Goal: Task Accomplishment & Management: Complete application form

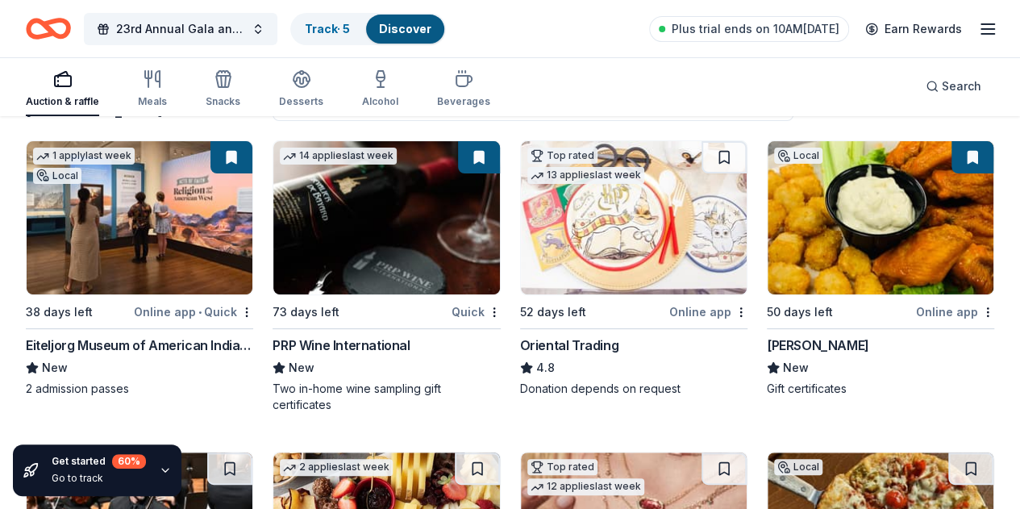
scroll to position [161, 0]
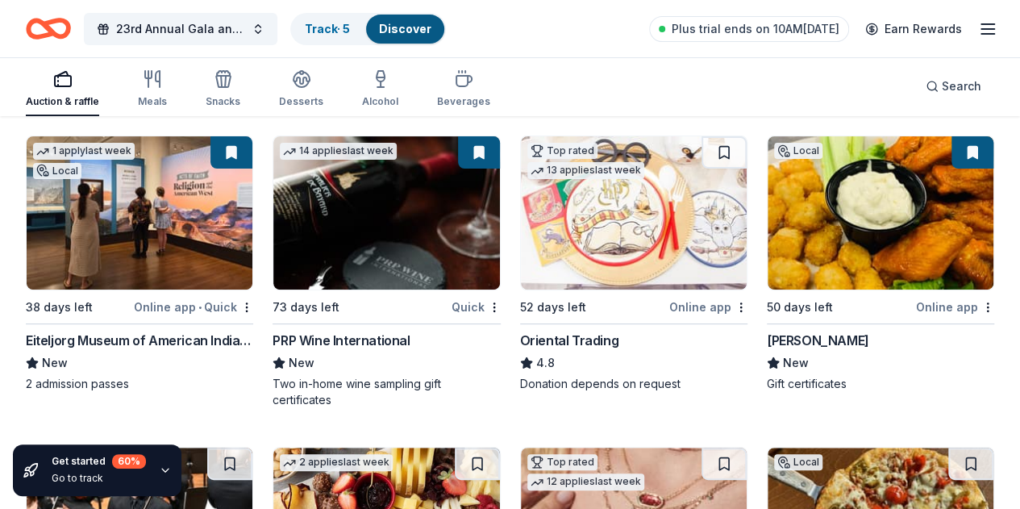
click at [521, 228] on img at bounding box center [634, 212] width 226 height 153
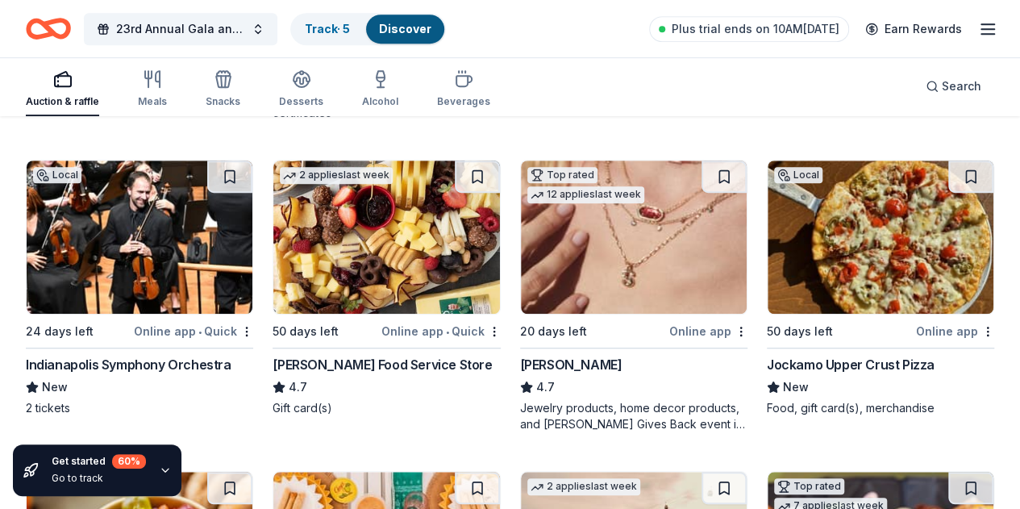
scroll to position [484, 0]
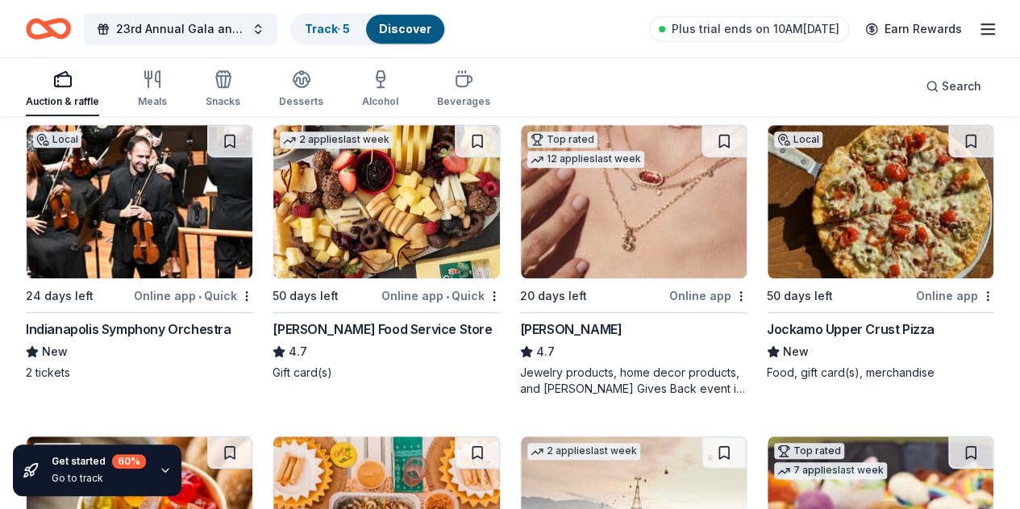
click at [521, 212] on img at bounding box center [634, 201] width 226 height 153
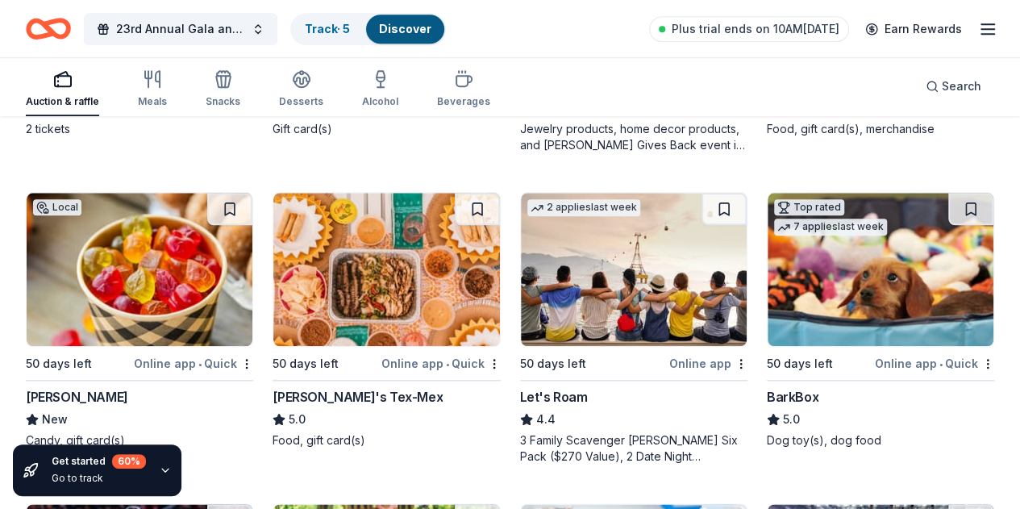
scroll to position [726, 0]
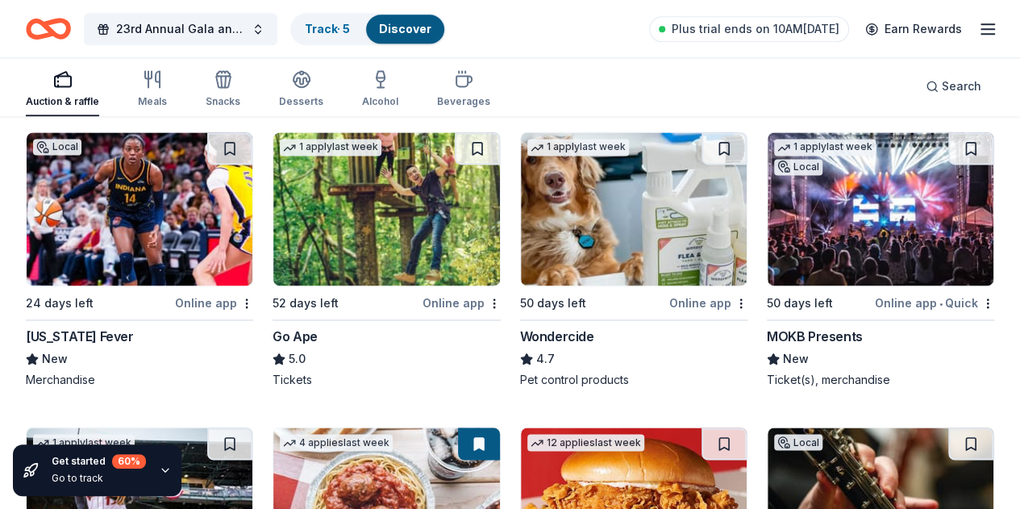
scroll to position [1129, 0]
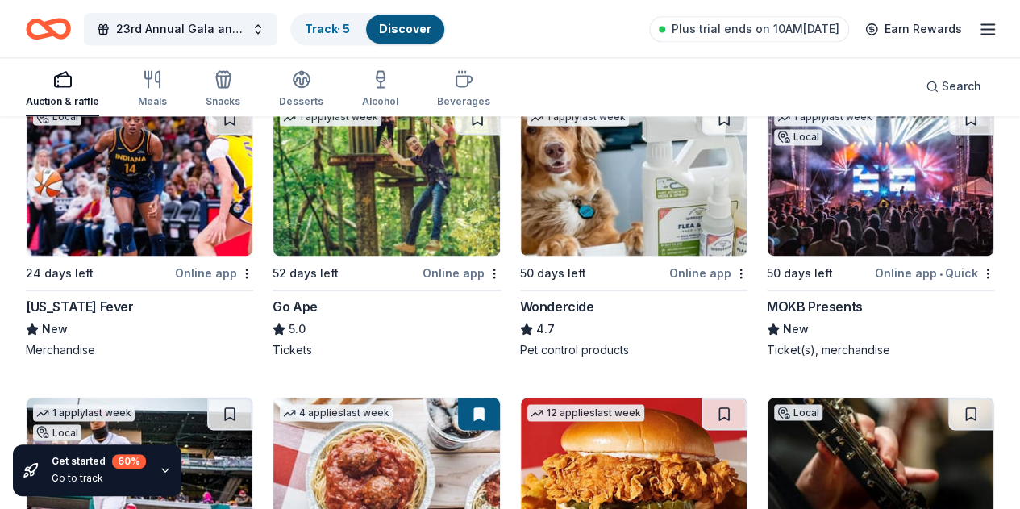
click at [252, 397] on img at bounding box center [140, 473] width 226 height 153
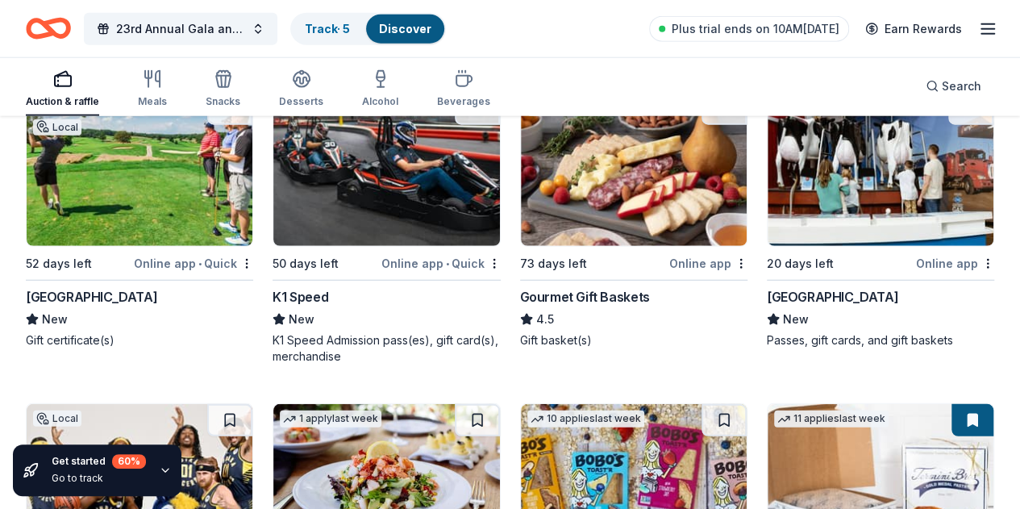
scroll to position [2015, 0]
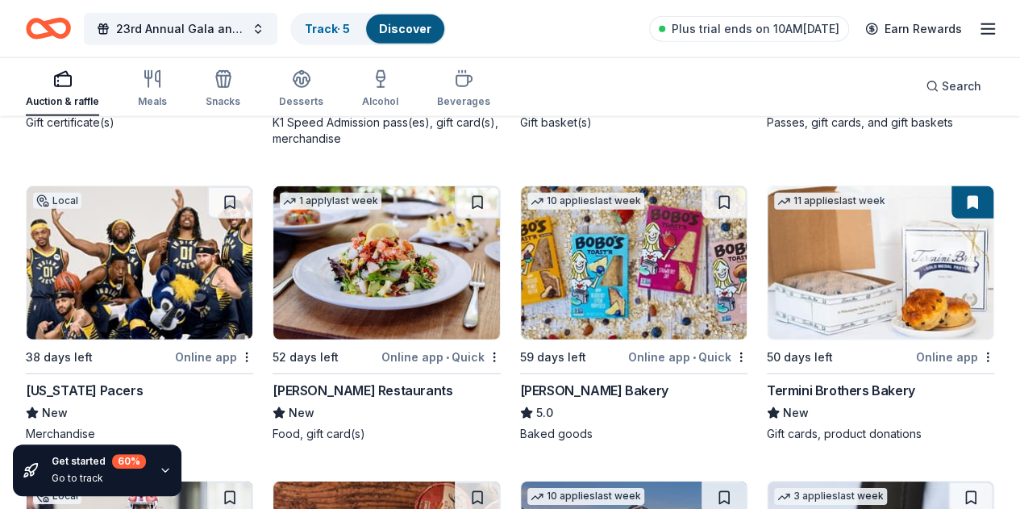
scroll to position [2338, 0]
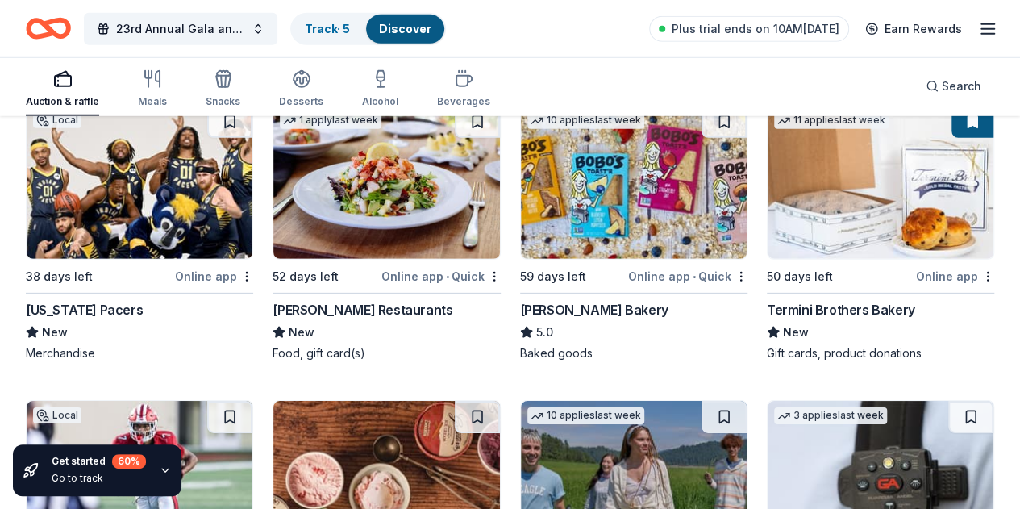
click at [767, 401] on img at bounding box center [880, 477] width 226 height 153
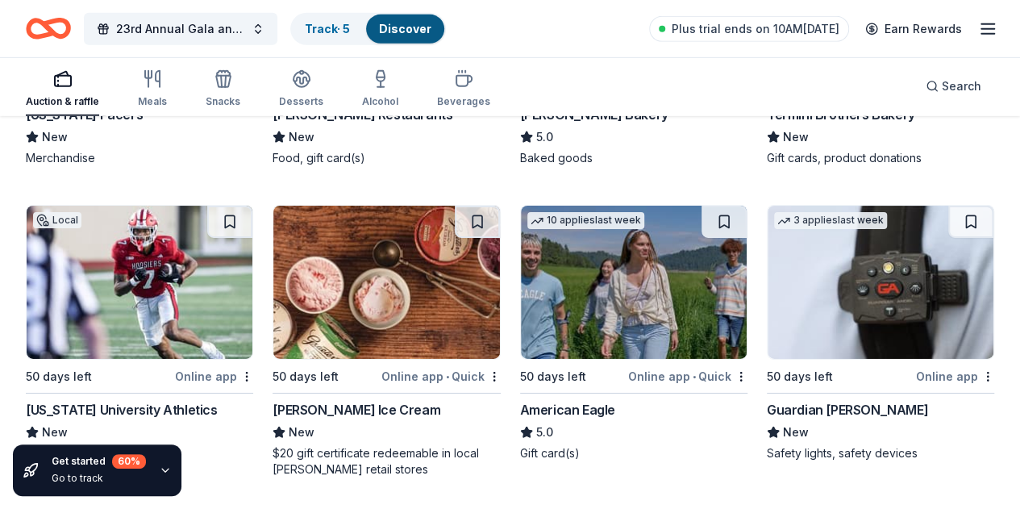
scroll to position [2580, 0]
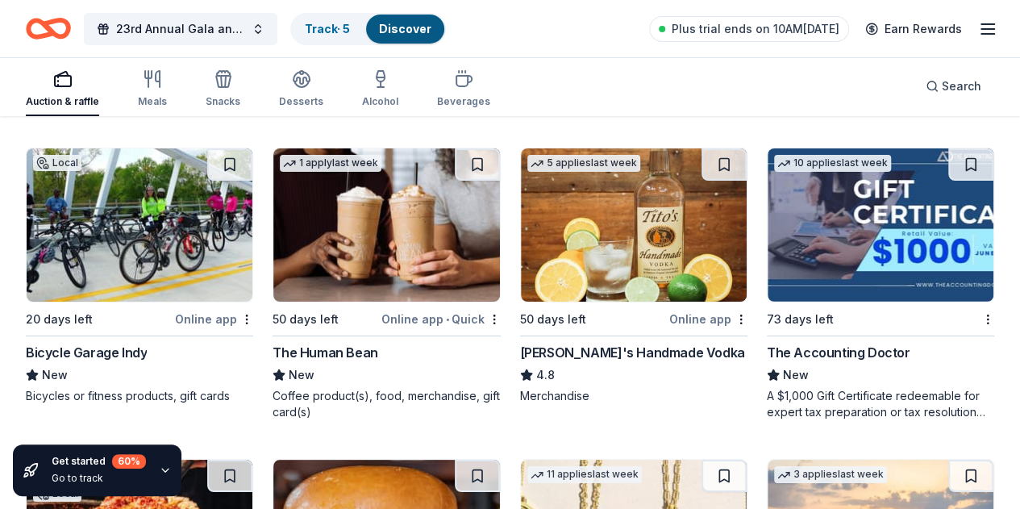
scroll to position [2902, 0]
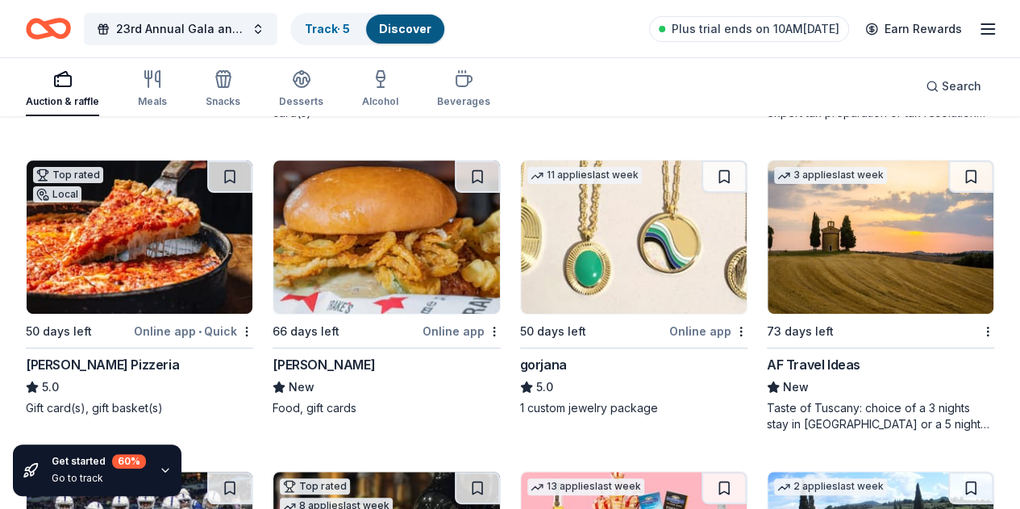
scroll to position [3225, 0]
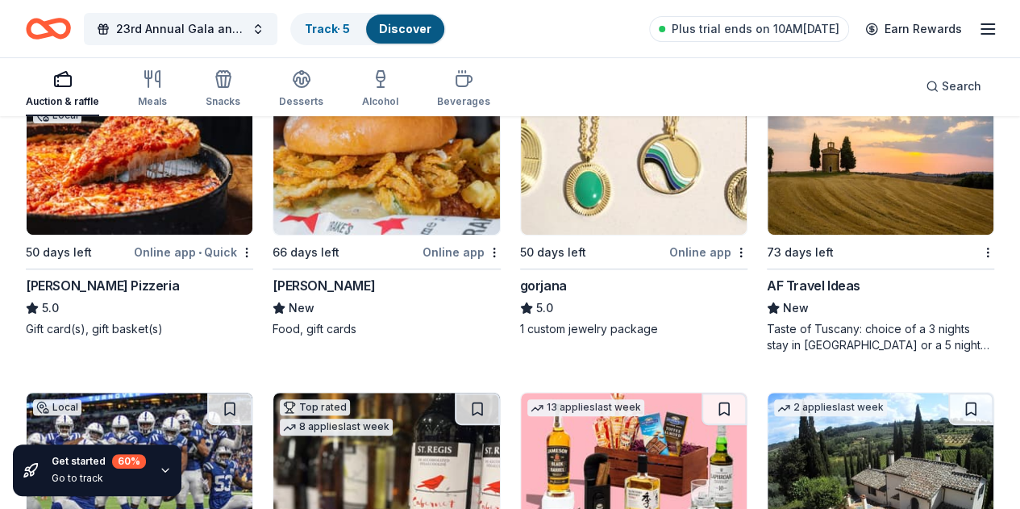
scroll to position [3305, 0]
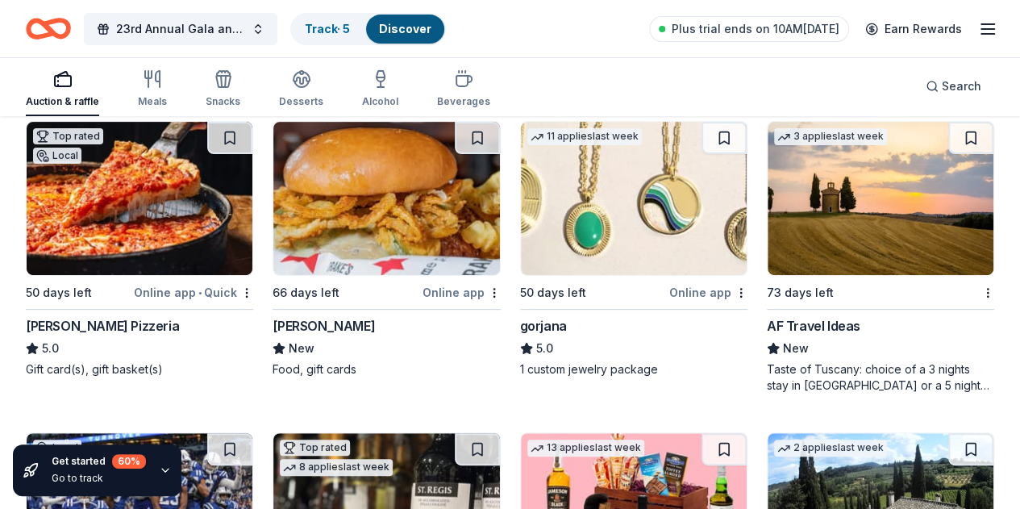
scroll to position [3225, 0]
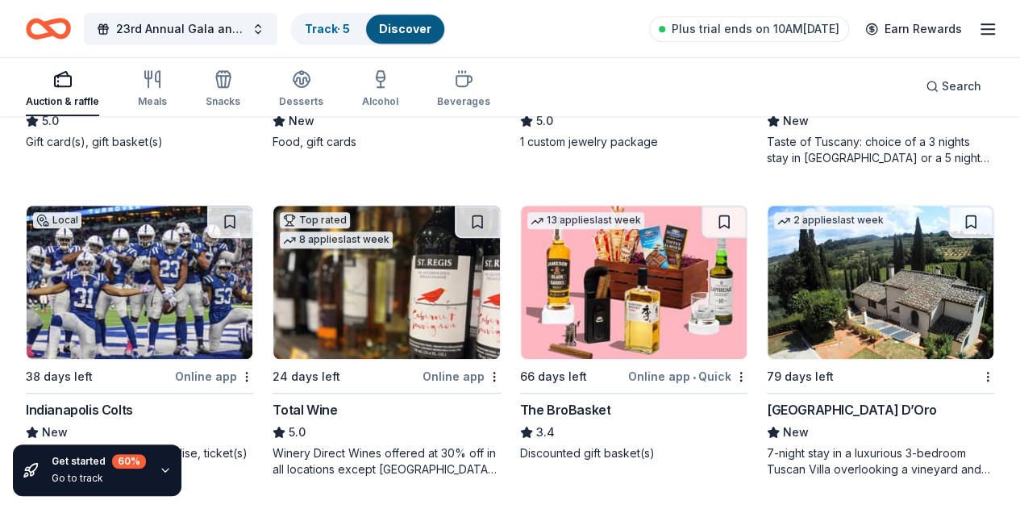
scroll to position [3547, 0]
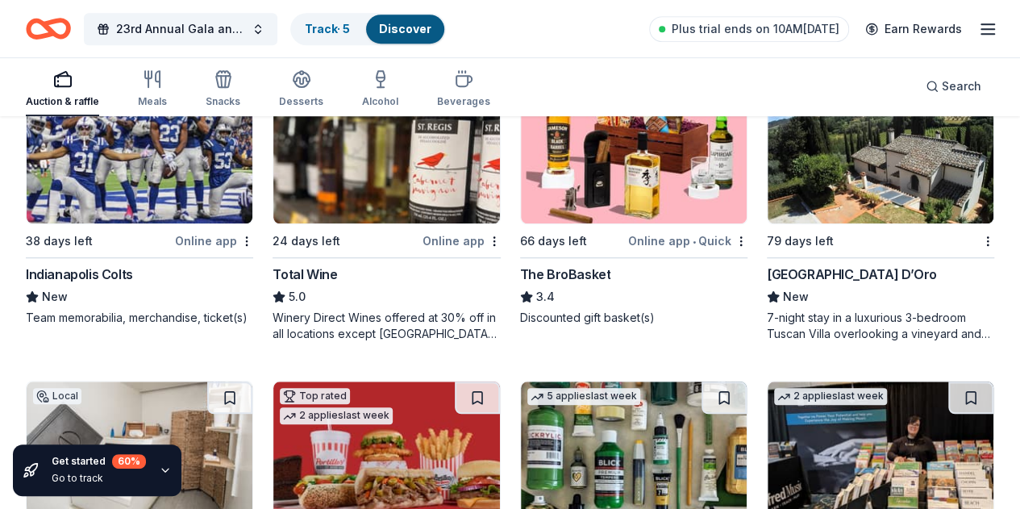
scroll to position [3628, 0]
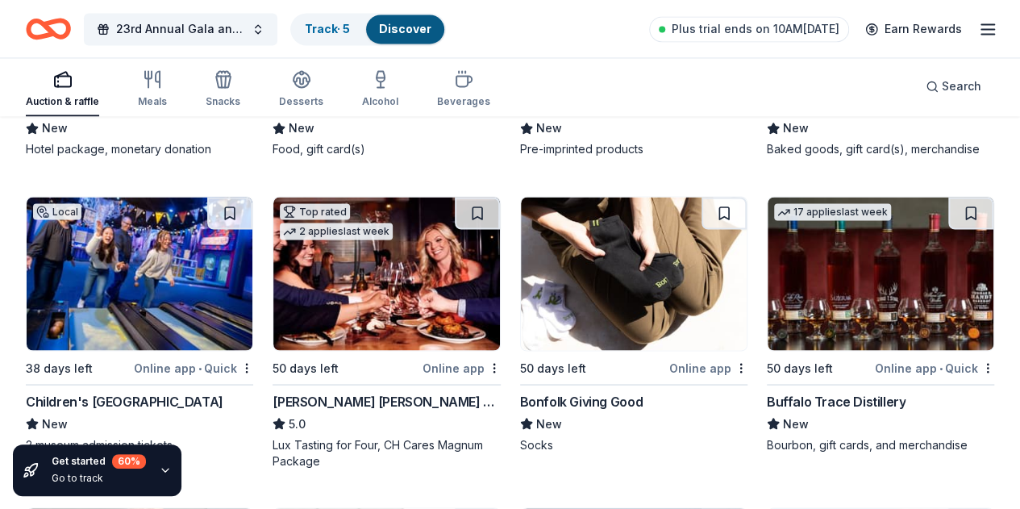
scroll to position [4434, 0]
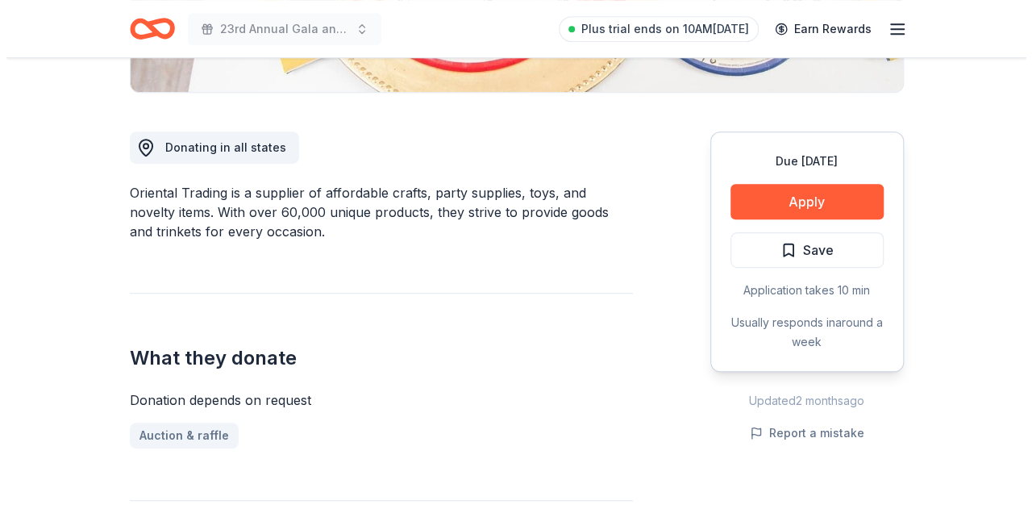
scroll to position [403, 0]
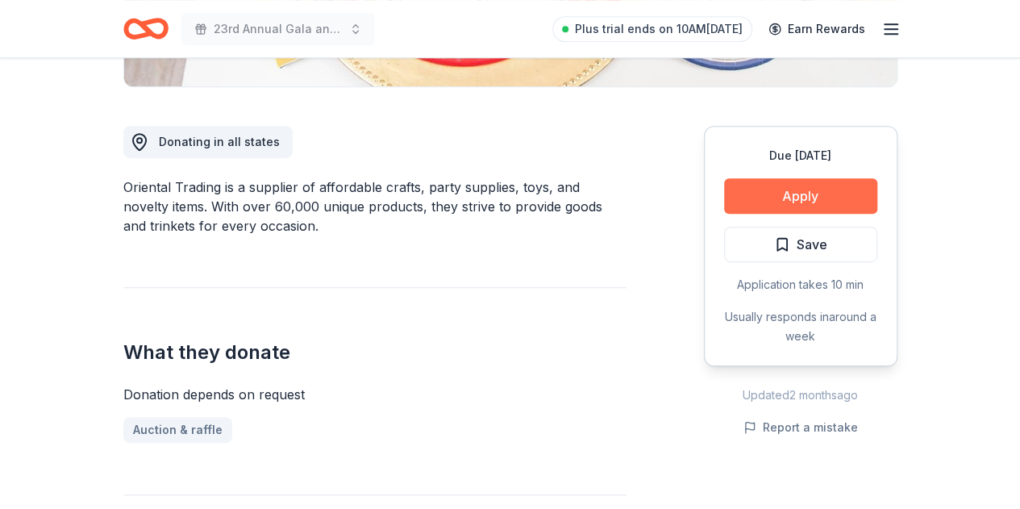
click at [801, 194] on button "Apply" at bounding box center [800, 195] width 153 height 35
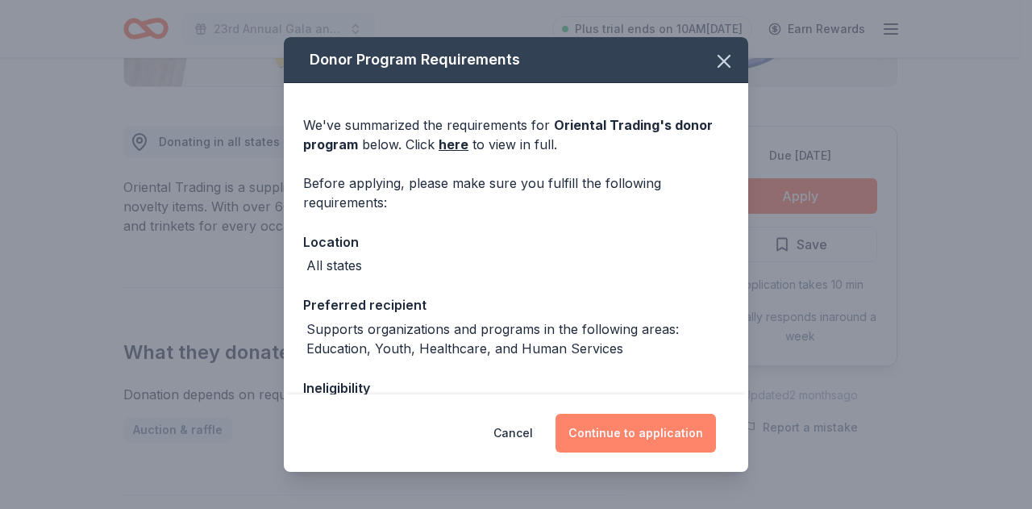
click at [680, 426] on button "Continue to application" at bounding box center [635, 433] width 160 height 39
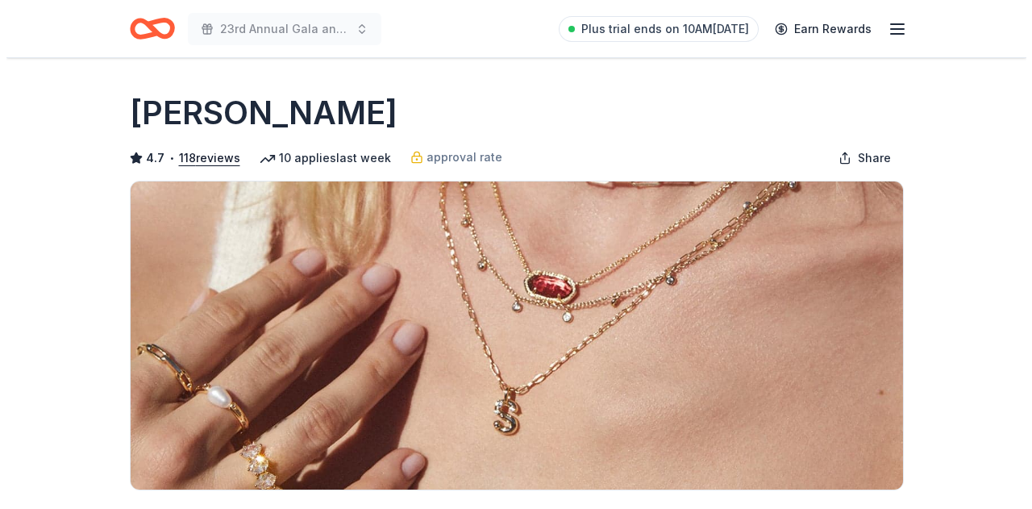
scroll to position [484, 0]
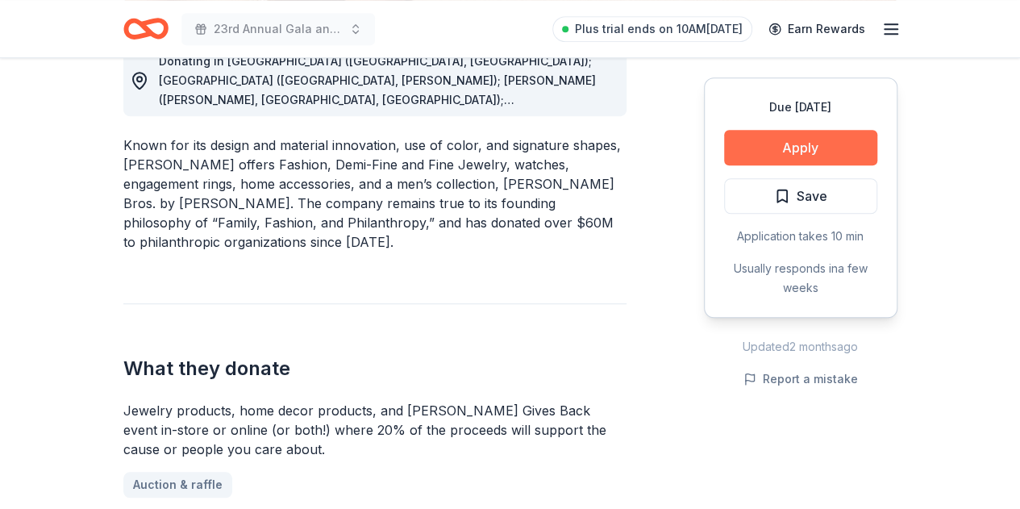
click at [818, 140] on button "Apply" at bounding box center [800, 147] width 153 height 35
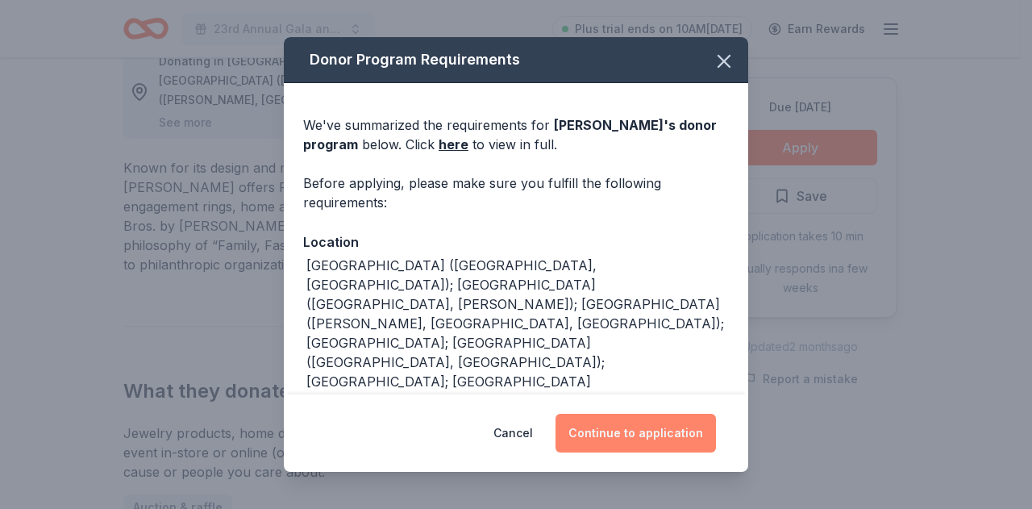
click at [635, 425] on button "Continue to application" at bounding box center [635, 433] width 160 height 39
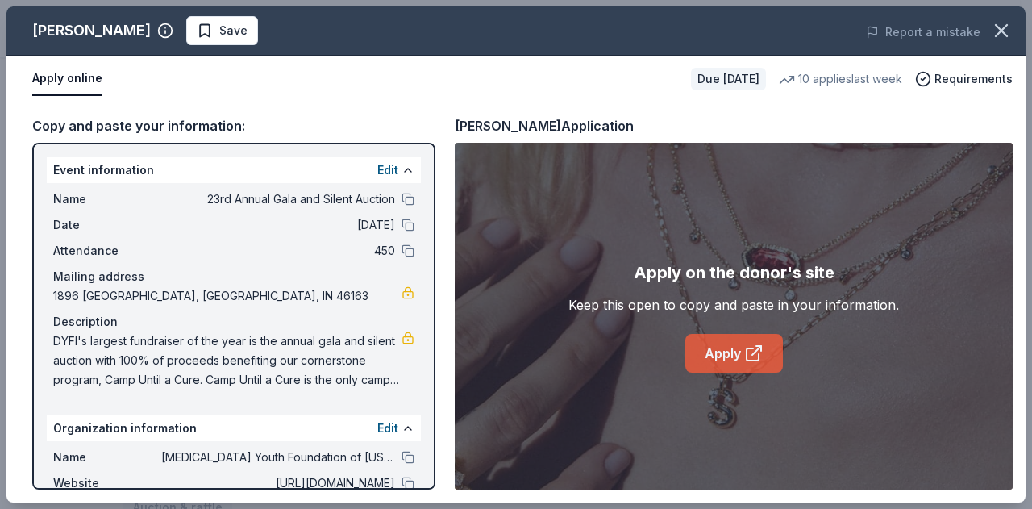
click at [726, 349] on link "Apply" at bounding box center [734, 353] width 98 height 39
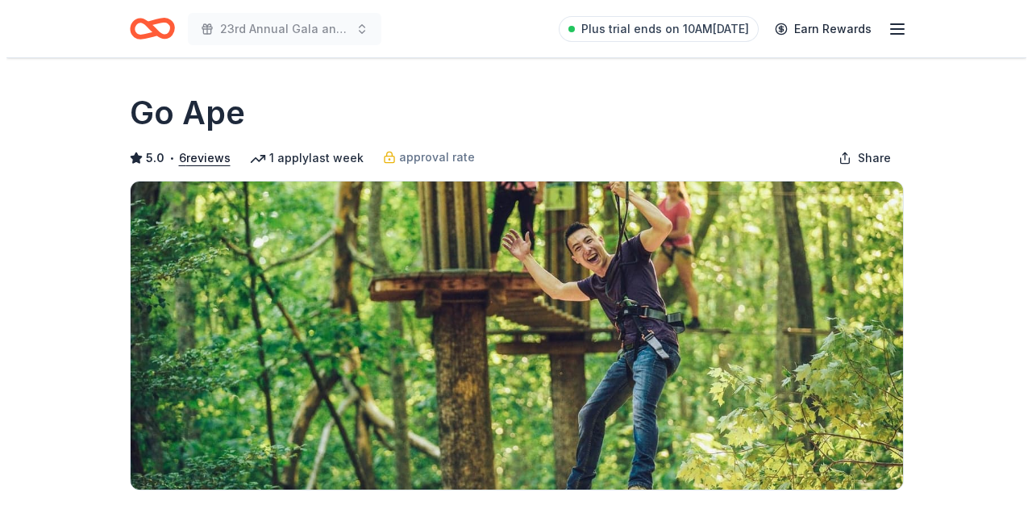
scroll to position [564, 0]
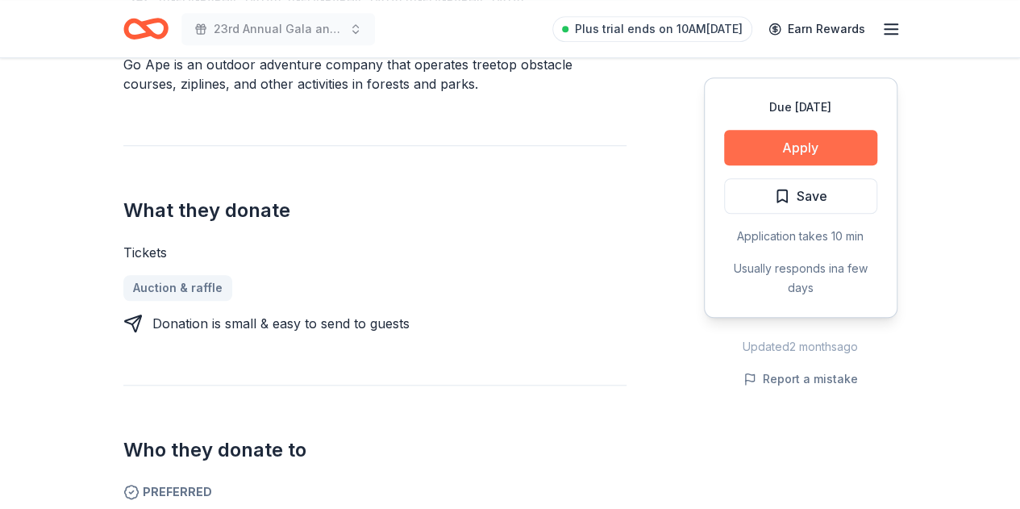
click at [806, 146] on button "Apply" at bounding box center [800, 147] width 153 height 35
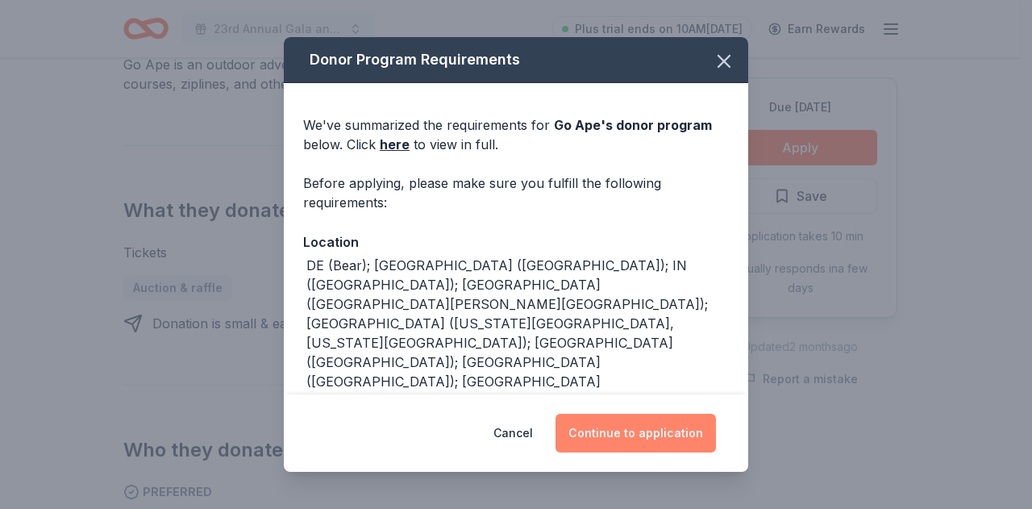
click at [615, 436] on button "Continue to application" at bounding box center [635, 433] width 160 height 39
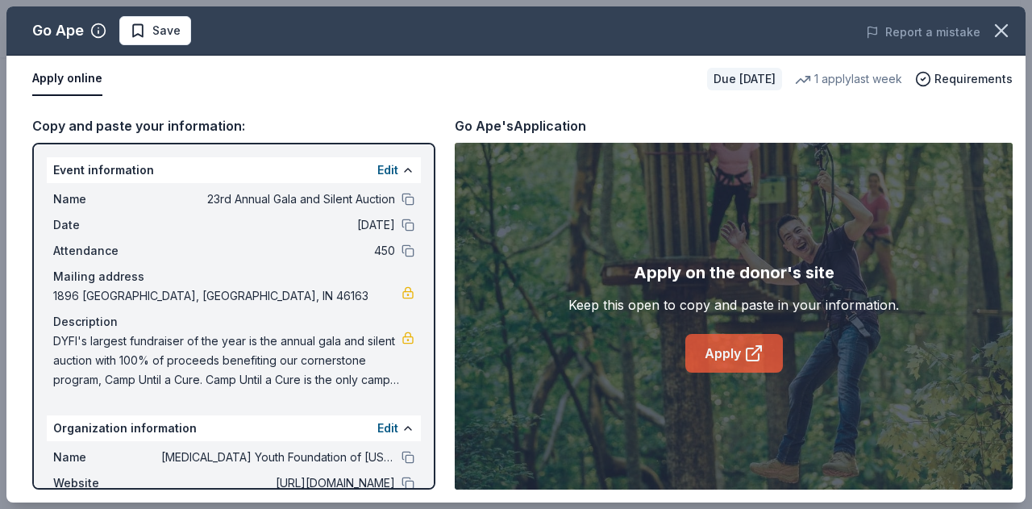
click at [703, 351] on link "Apply" at bounding box center [734, 353] width 98 height 39
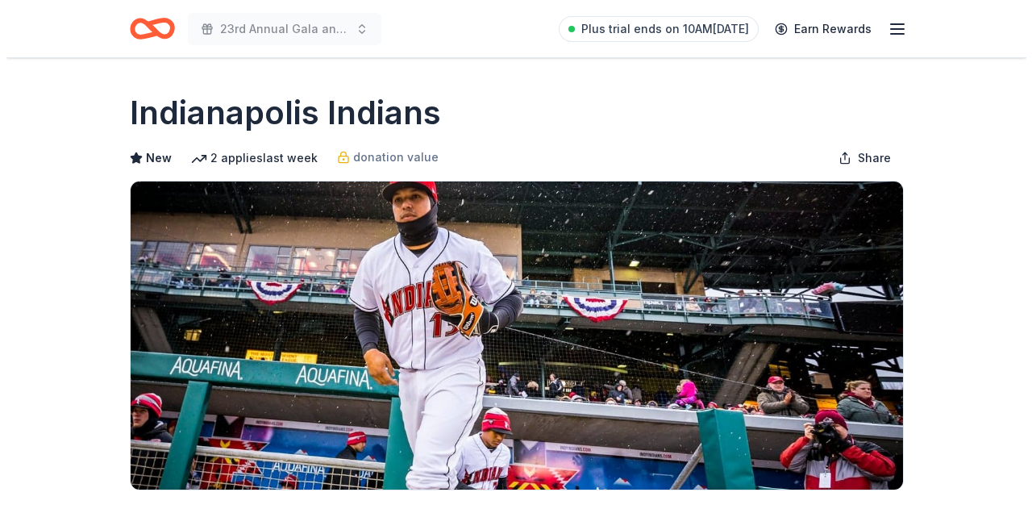
scroll to position [403, 0]
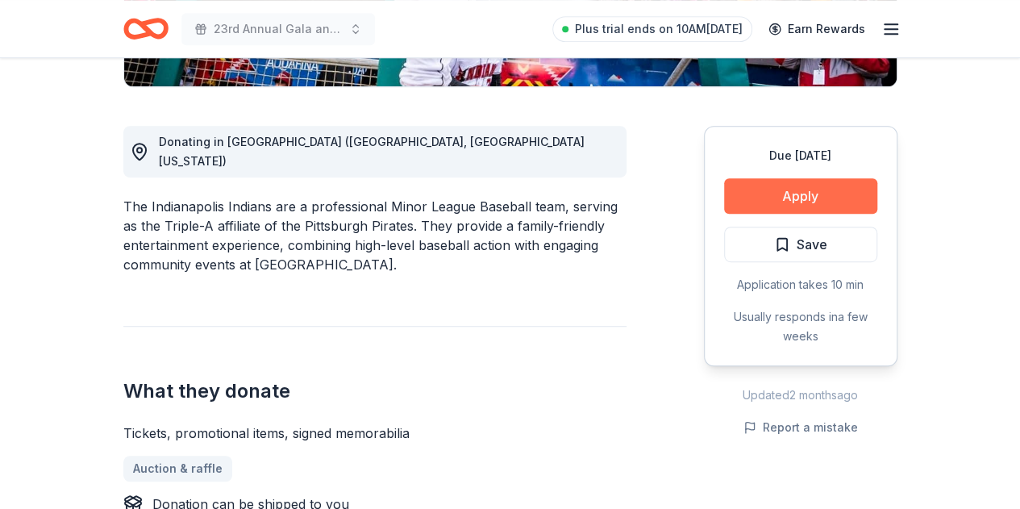
click at [788, 200] on button "Apply" at bounding box center [800, 195] width 153 height 35
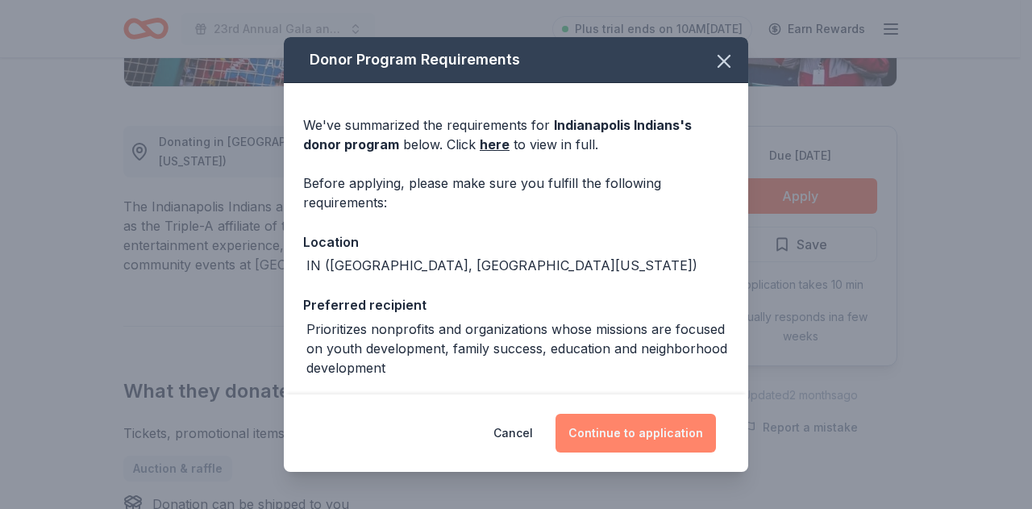
click at [660, 428] on button "Continue to application" at bounding box center [635, 433] width 160 height 39
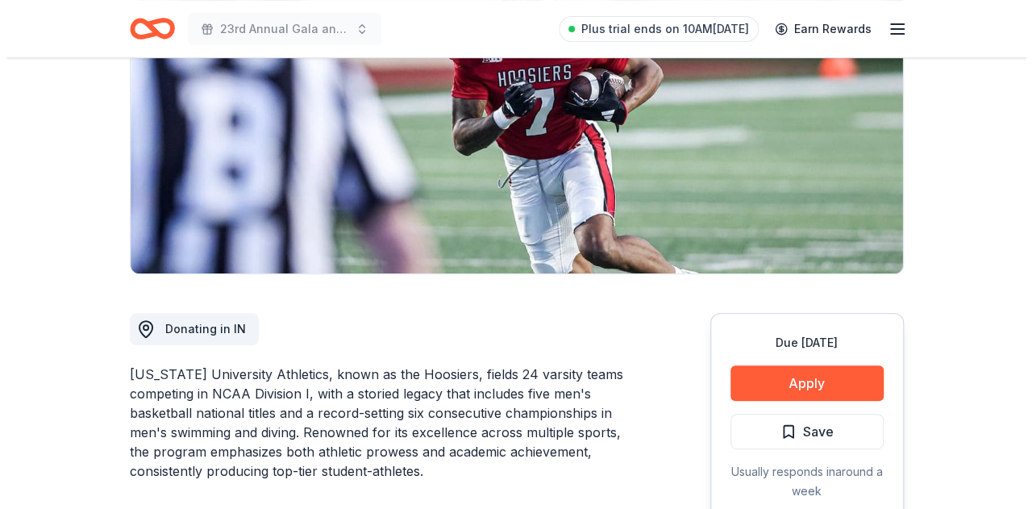
scroll to position [403, 0]
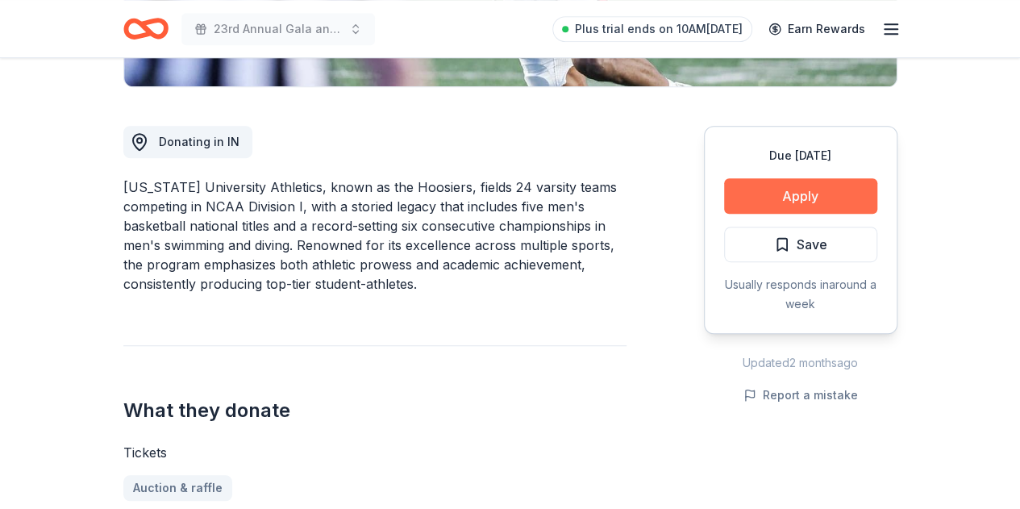
click at [834, 198] on button "Apply" at bounding box center [800, 195] width 153 height 35
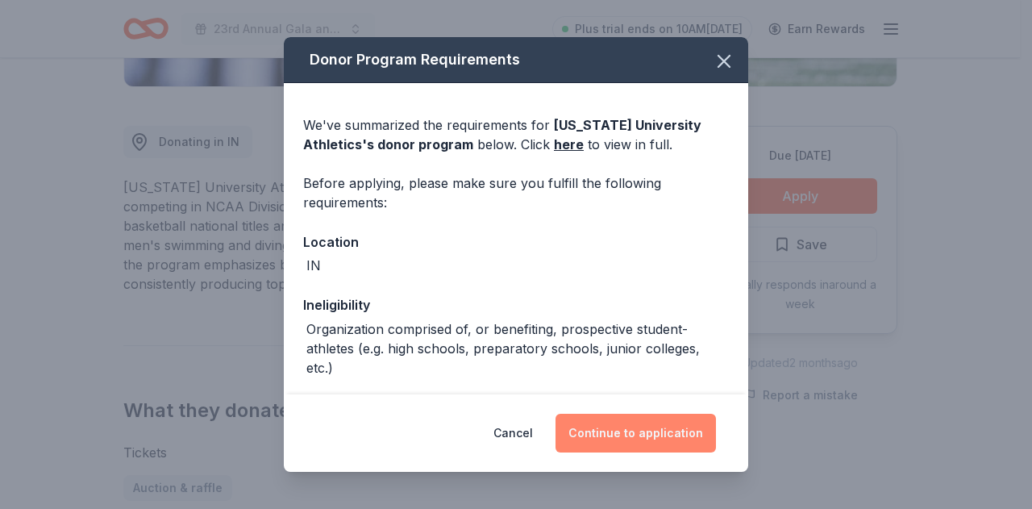
click at [634, 430] on button "Continue to application" at bounding box center [635, 433] width 160 height 39
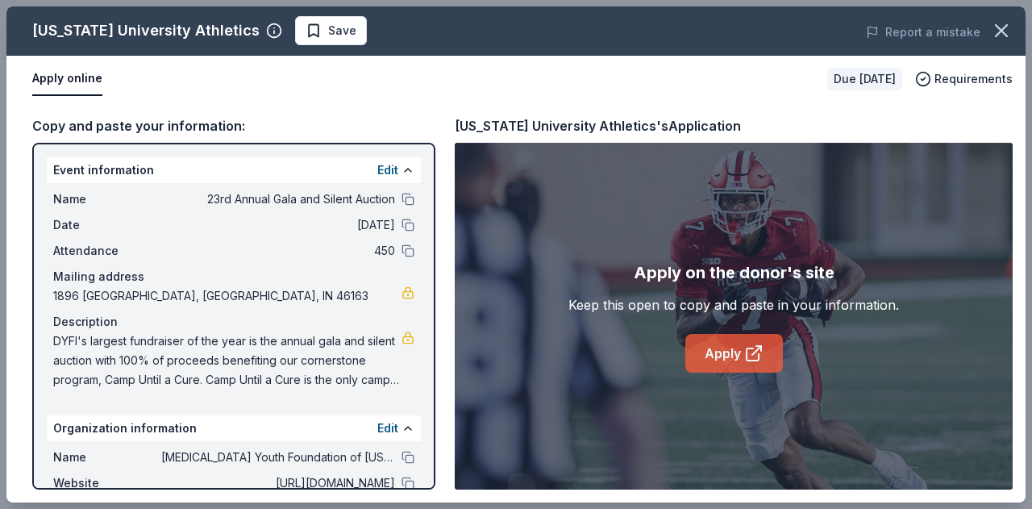
click at [748, 351] on icon at bounding box center [753, 352] width 19 height 19
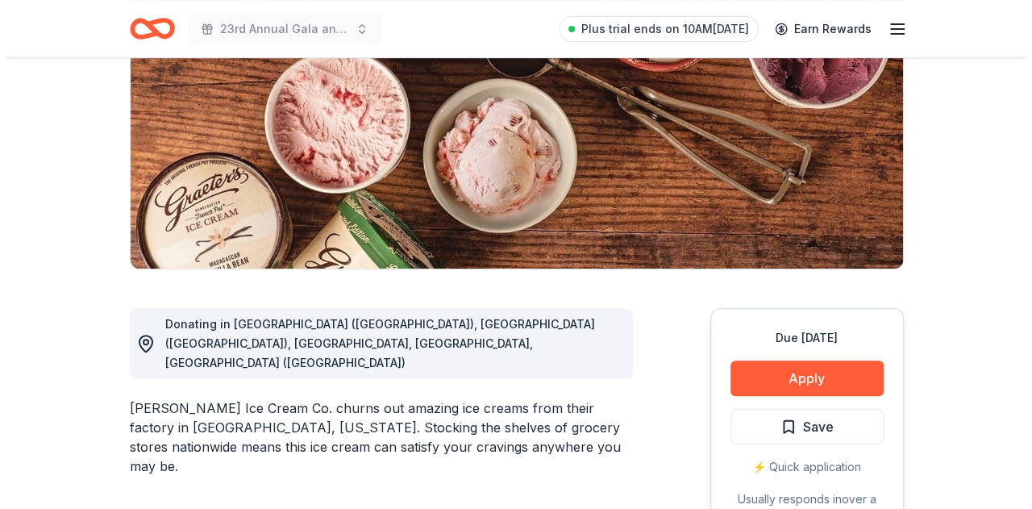
scroll to position [242, 0]
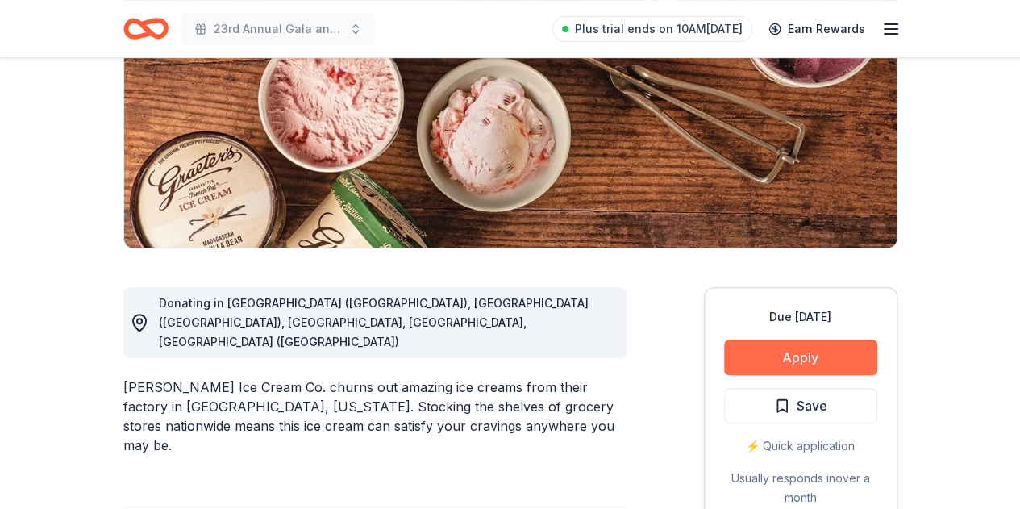
click at [780, 364] on button "Apply" at bounding box center [800, 356] width 153 height 35
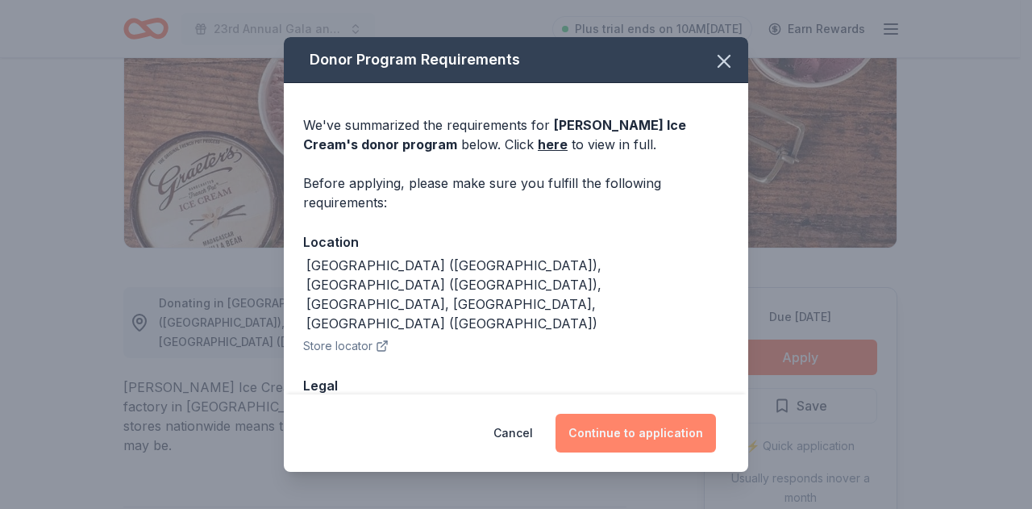
click at [659, 443] on button "Continue to application" at bounding box center [635, 433] width 160 height 39
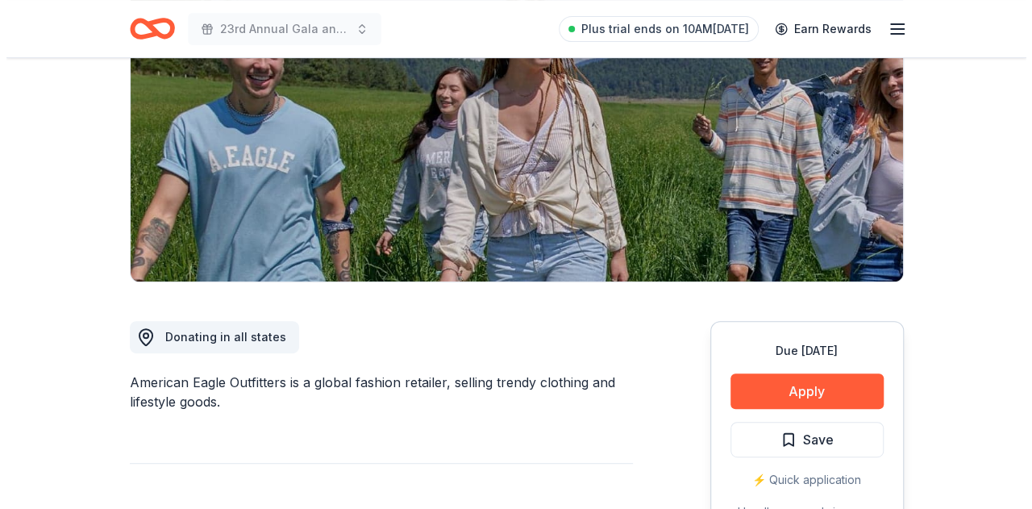
scroll to position [322, 0]
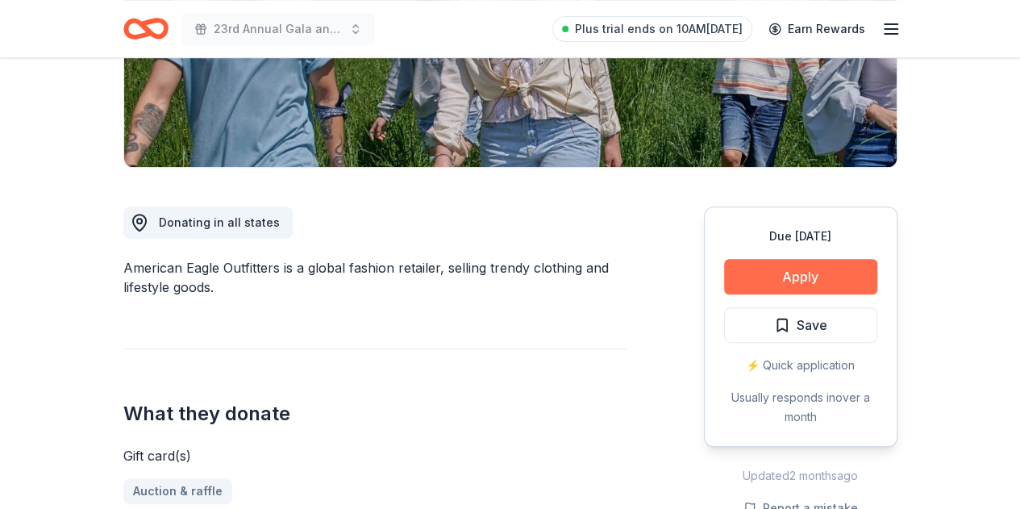
click at [829, 271] on button "Apply" at bounding box center [800, 276] width 153 height 35
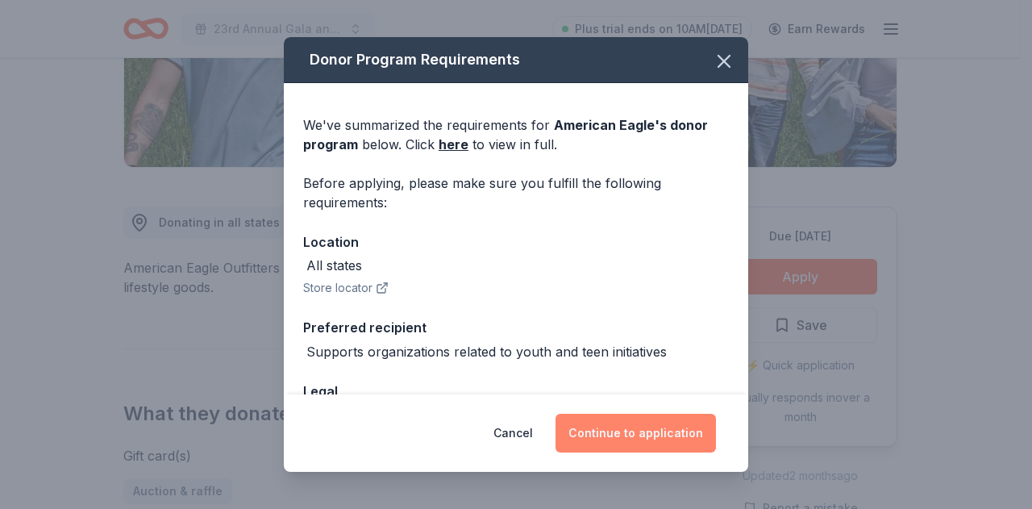
click at [623, 428] on button "Continue to application" at bounding box center [635, 433] width 160 height 39
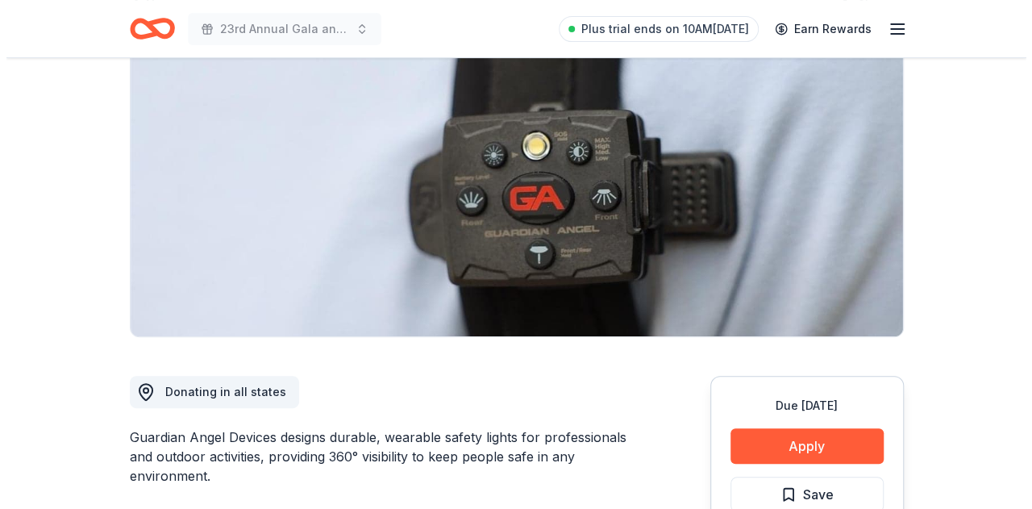
scroll to position [242, 0]
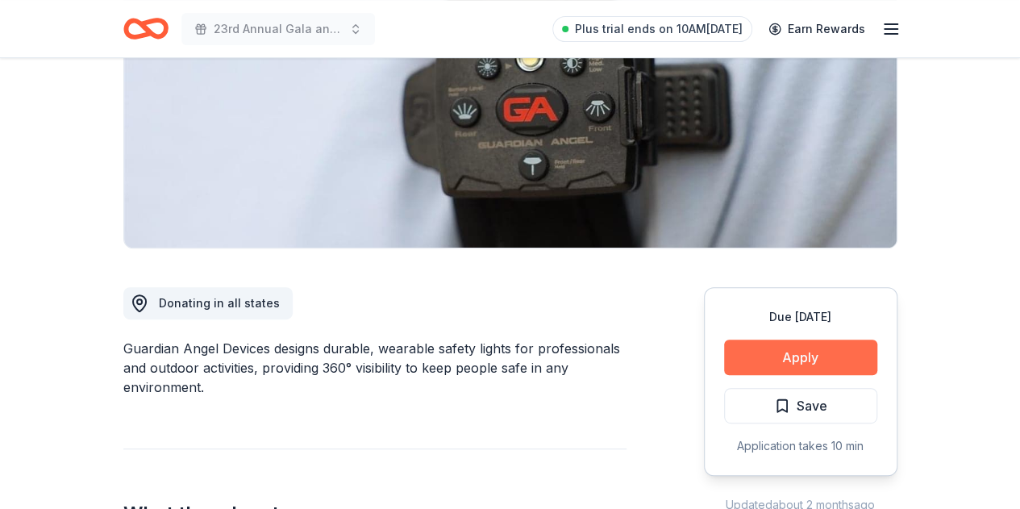
click at [816, 358] on button "Apply" at bounding box center [800, 356] width 153 height 35
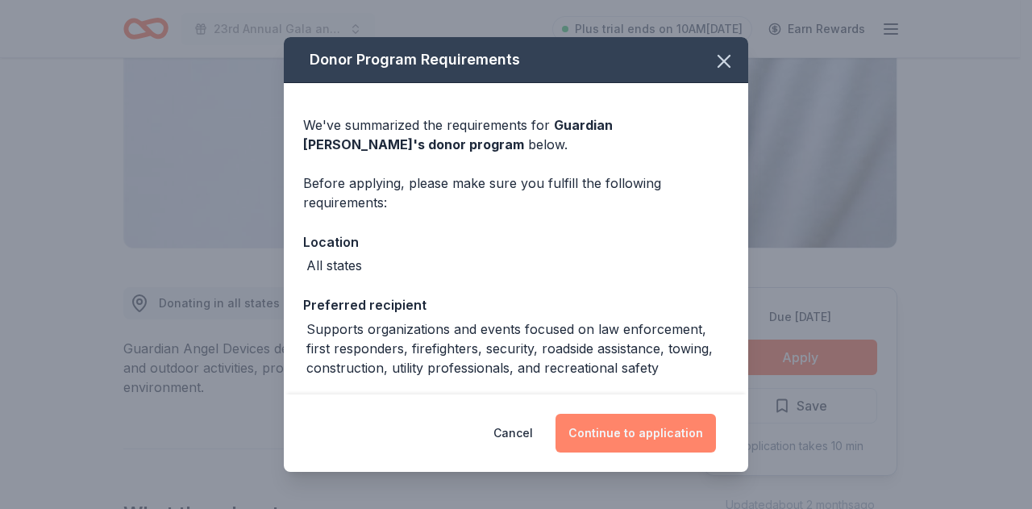
click at [622, 444] on button "Continue to application" at bounding box center [635, 433] width 160 height 39
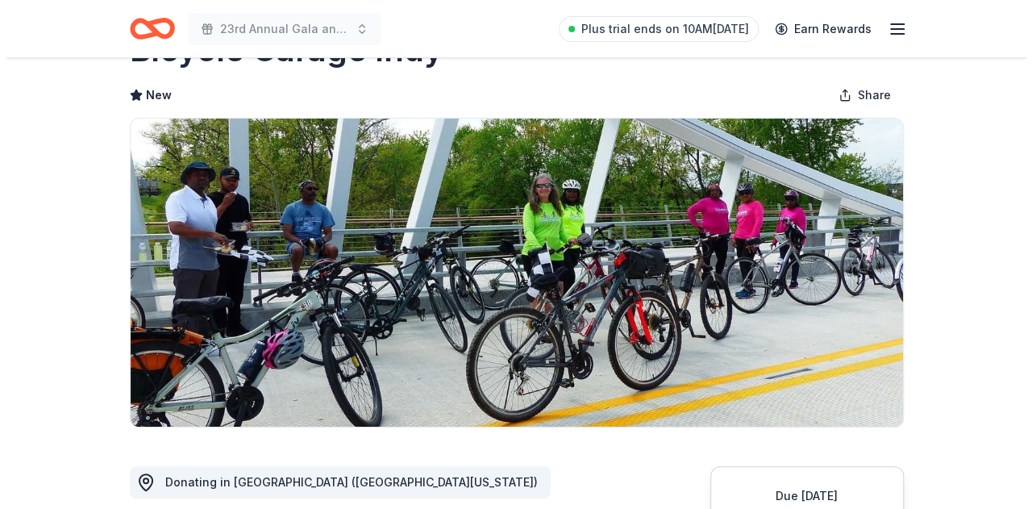
scroll to position [161, 0]
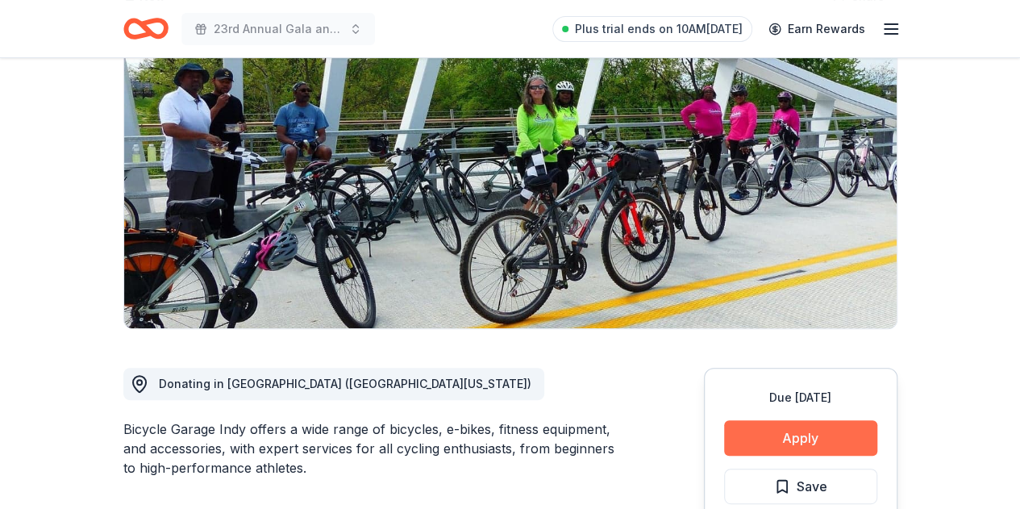
click at [771, 436] on button "Apply" at bounding box center [800, 437] width 153 height 35
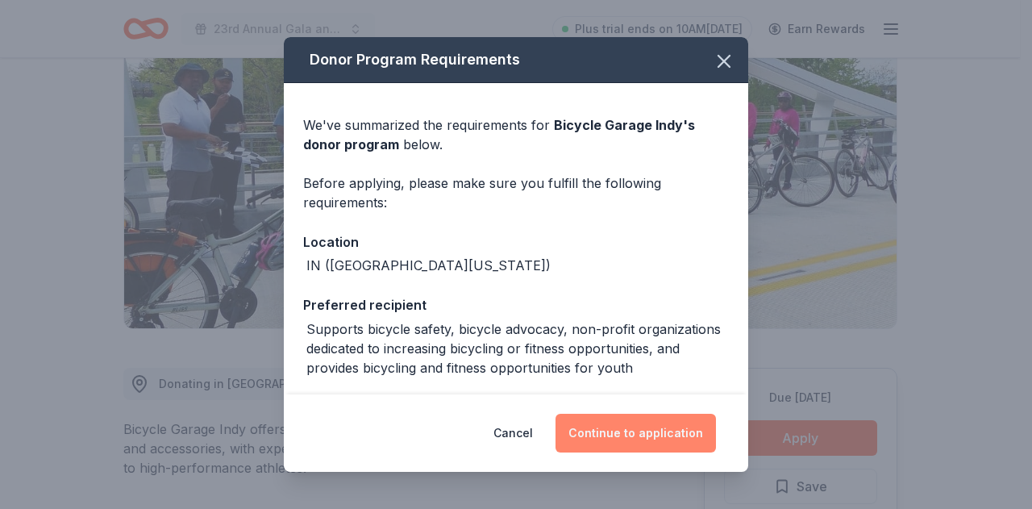
click at [621, 426] on button "Continue to application" at bounding box center [635, 433] width 160 height 39
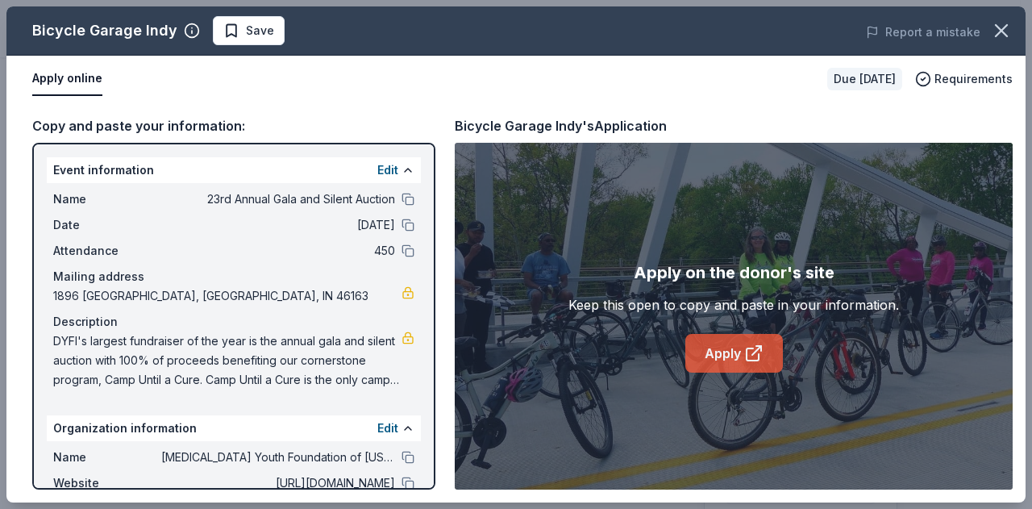
click at [734, 348] on link "Apply" at bounding box center [734, 353] width 98 height 39
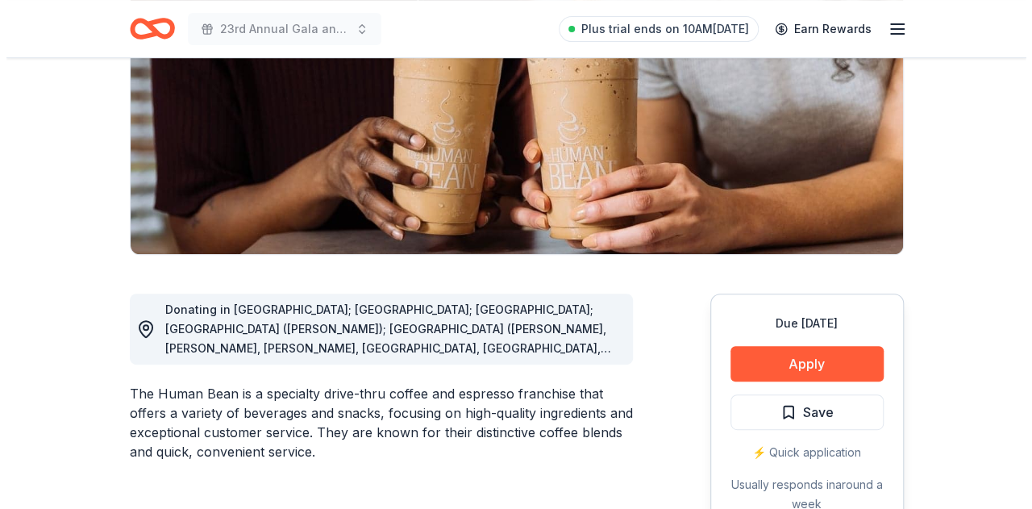
scroll to position [242, 0]
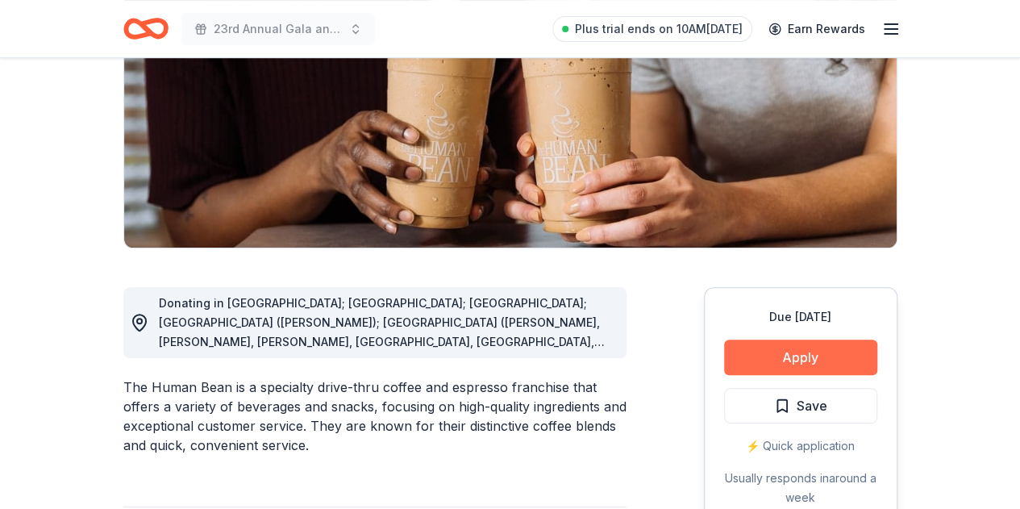
click at [823, 356] on button "Apply" at bounding box center [800, 356] width 153 height 35
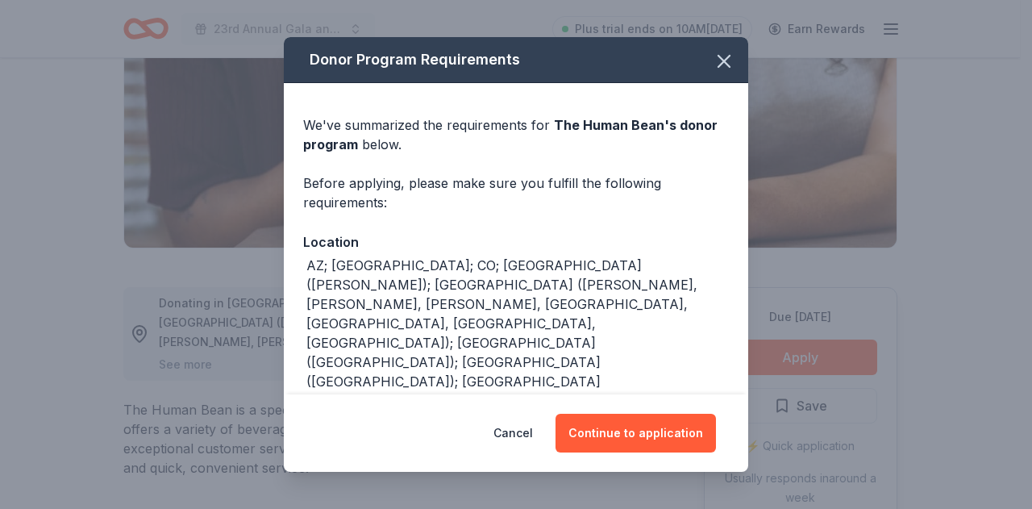
scroll to position [81, 0]
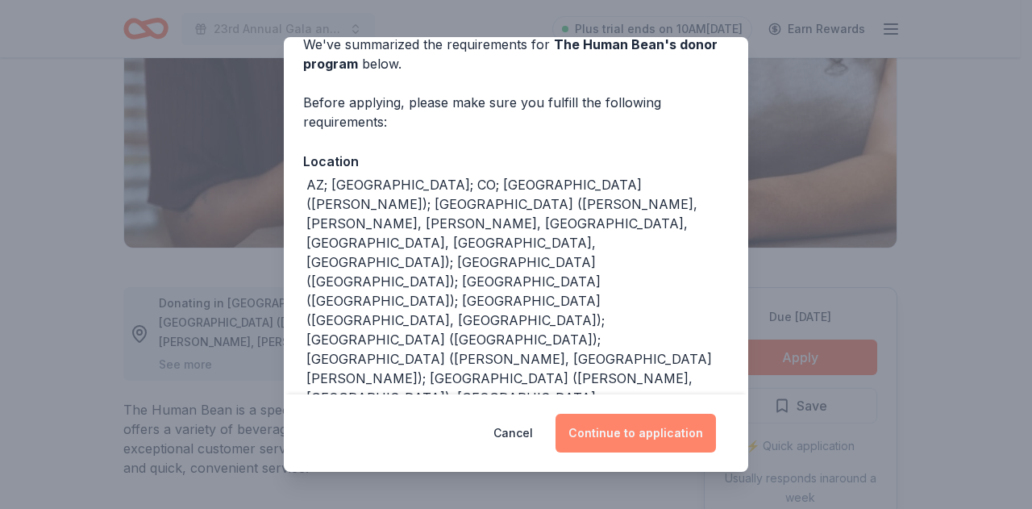
click at [669, 438] on button "Continue to application" at bounding box center [635, 433] width 160 height 39
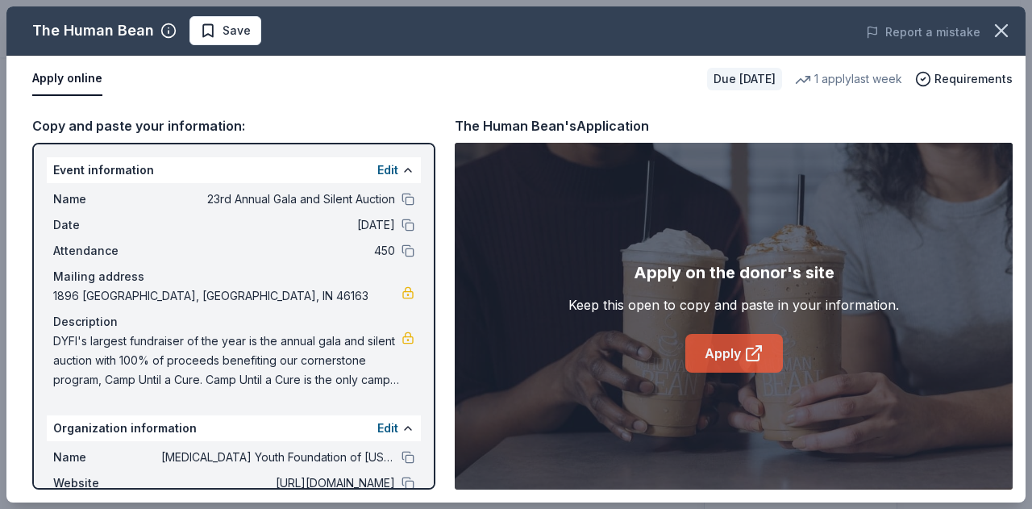
click at [734, 347] on link "Apply" at bounding box center [734, 353] width 98 height 39
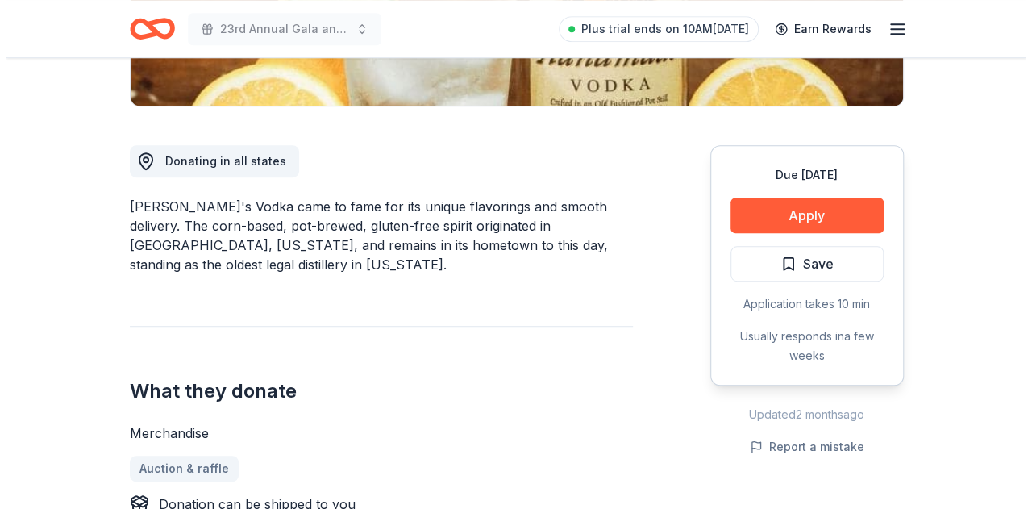
scroll to position [403, 0]
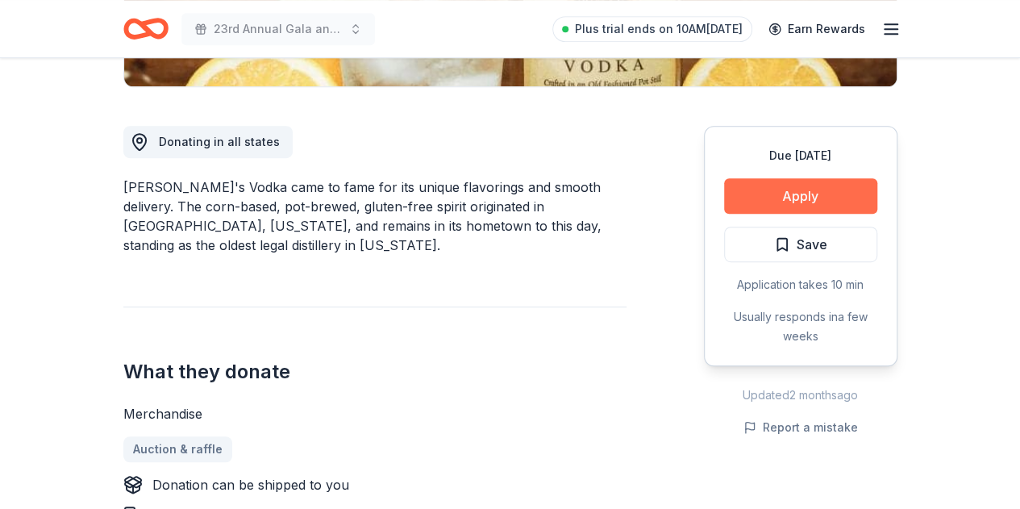
click at [782, 198] on button "Apply" at bounding box center [800, 195] width 153 height 35
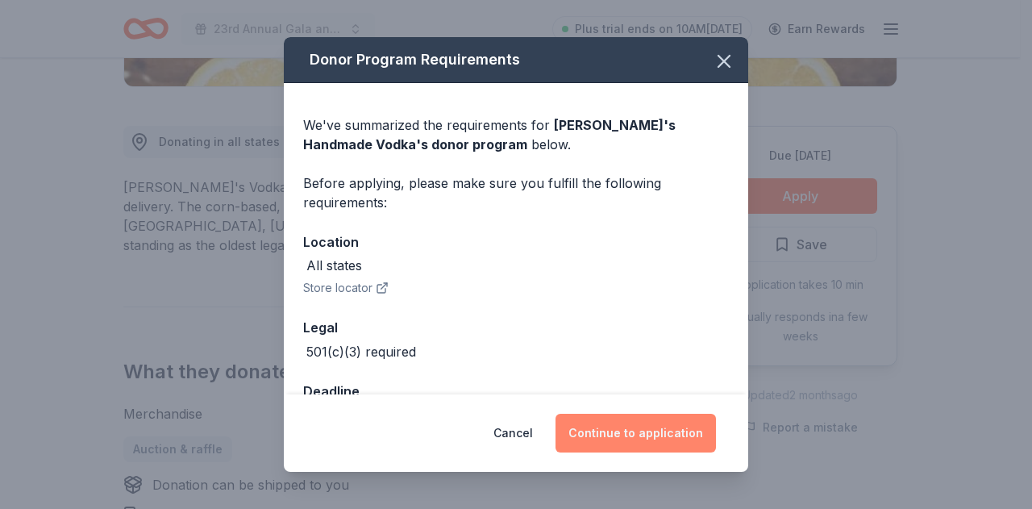
click at [613, 435] on button "Continue to application" at bounding box center [635, 433] width 160 height 39
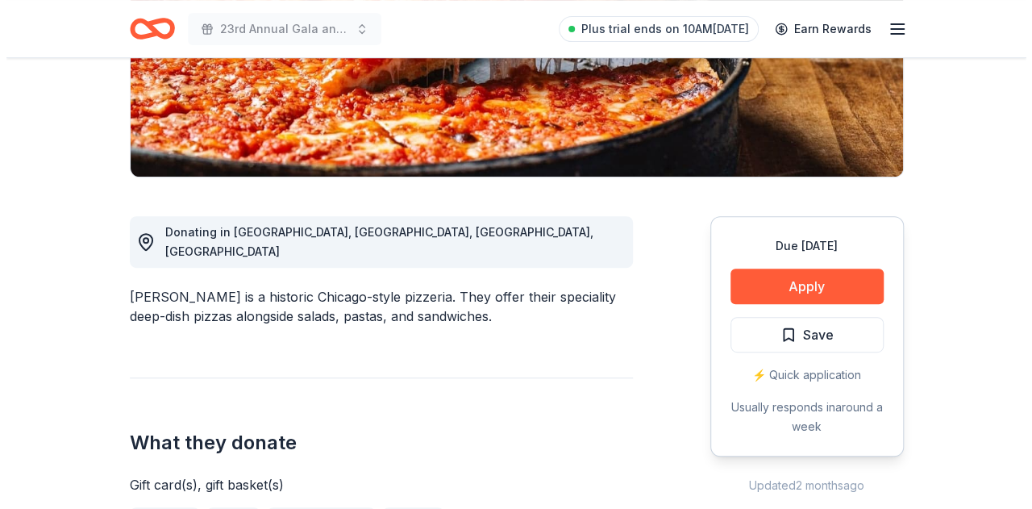
scroll to position [322, 0]
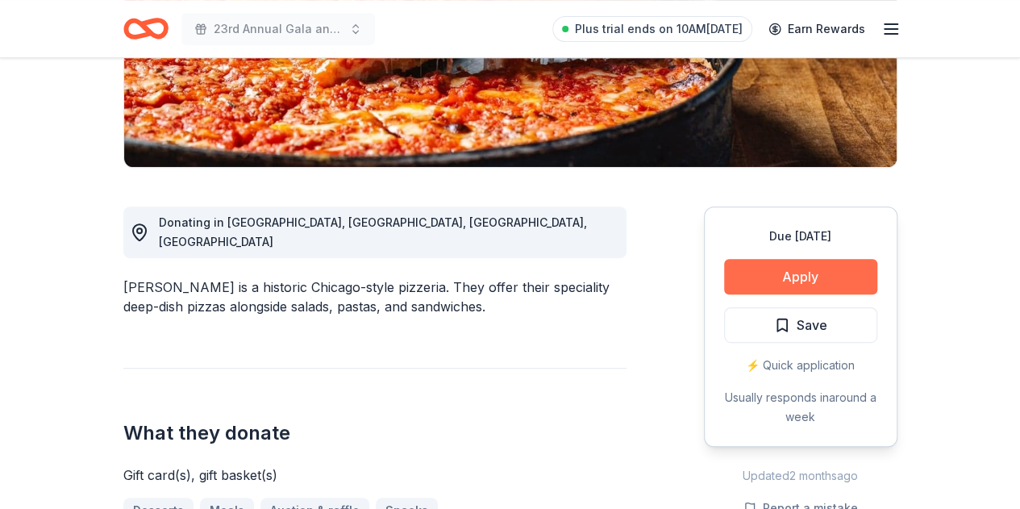
click at [805, 282] on button "Apply" at bounding box center [800, 276] width 153 height 35
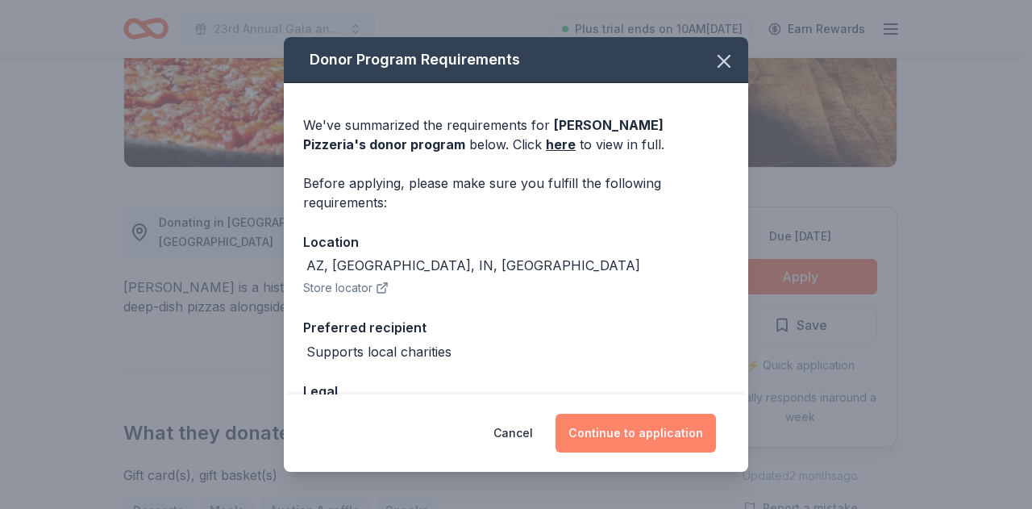
click at [651, 426] on button "Continue to application" at bounding box center [635, 433] width 160 height 39
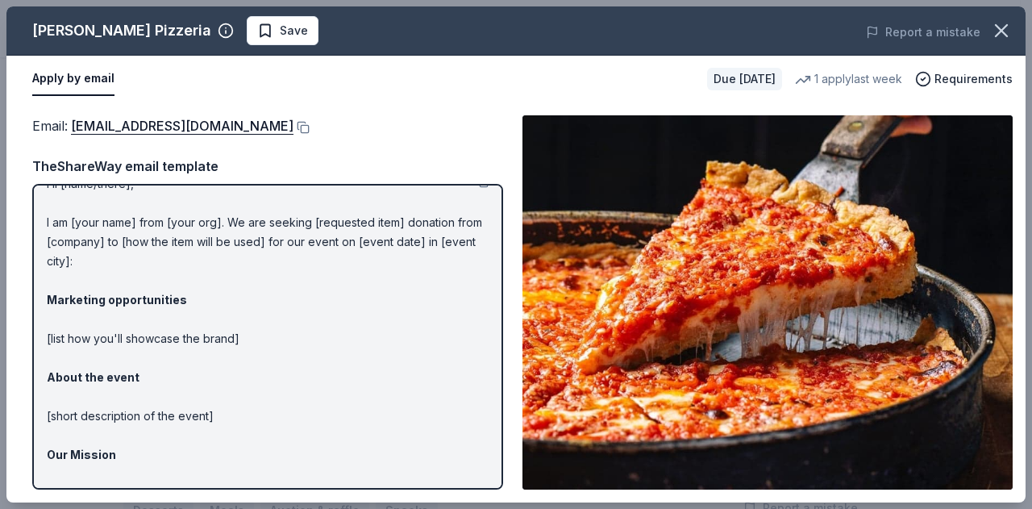
scroll to position [0, 0]
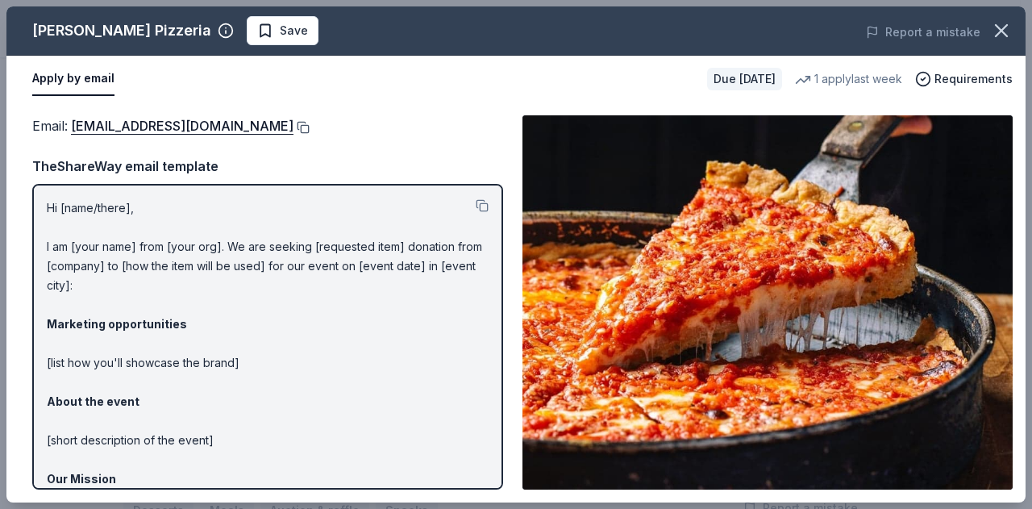
click at [293, 123] on button at bounding box center [301, 127] width 16 height 13
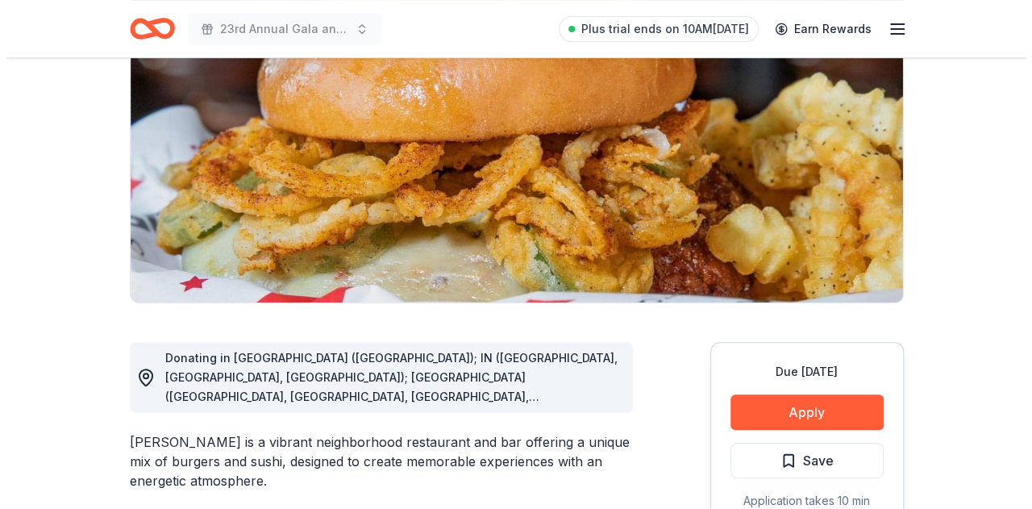
scroll to position [322, 0]
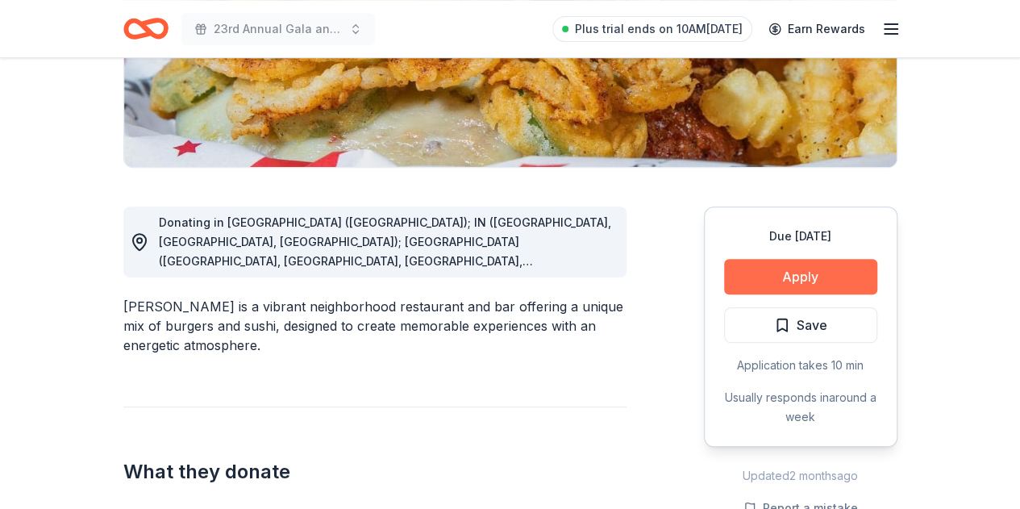
click at [789, 272] on button "Apply" at bounding box center [800, 276] width 153 height 35
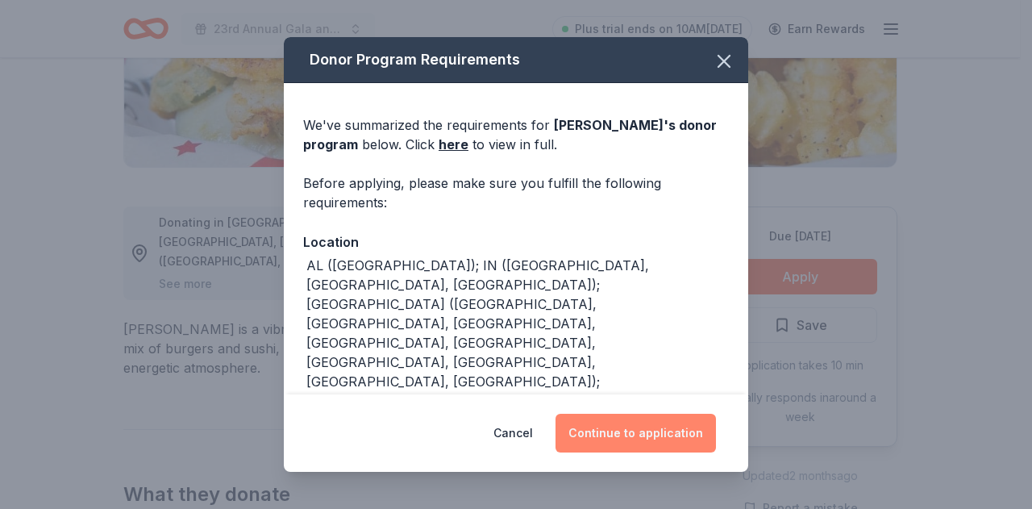
click at [659, 423] on button "Continue to application" at bounding box center [635, 433] width 160 height 39
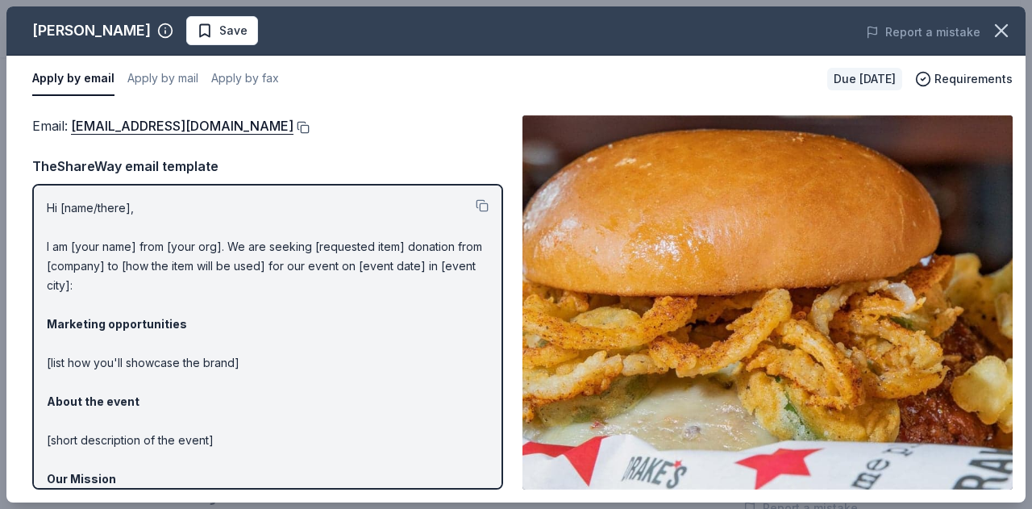
click at [293, 124] on button at bounding box center [301, 127] width 16 height 13
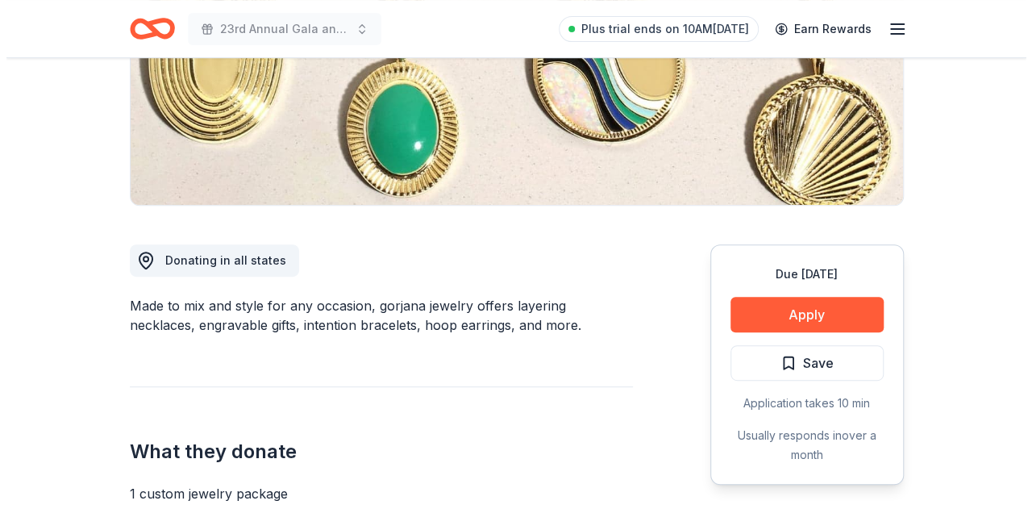
scroll to position [322, 0]
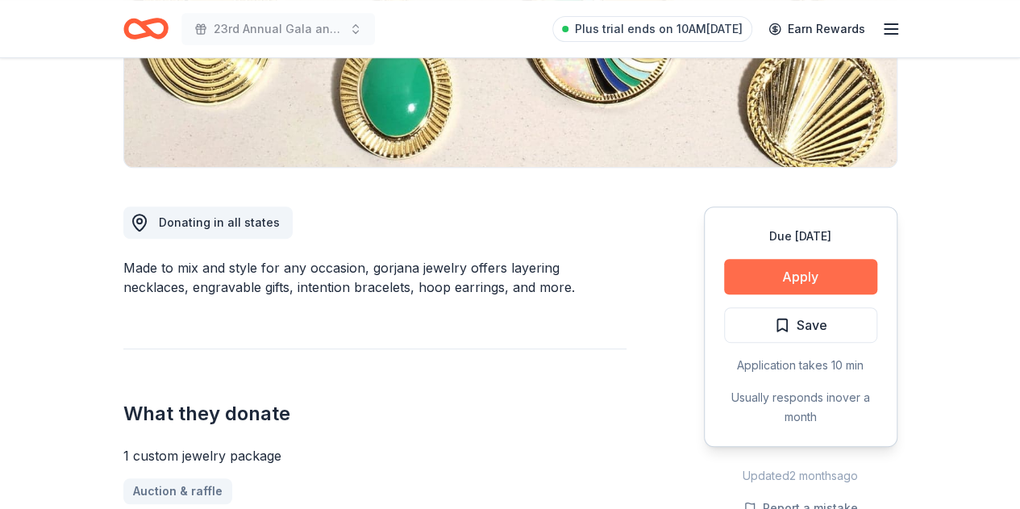
click at [797, 272] on button "Apply" at bounding box center [800, 276] width 153 height 35
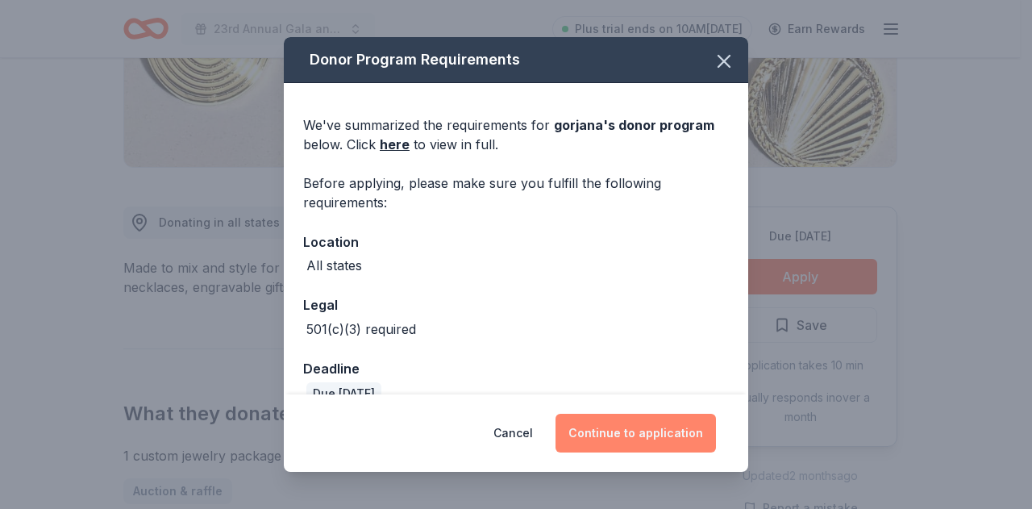
click at [632, 435] on button "Continue to application" at bounding box center [635, 433] width 160 height 39
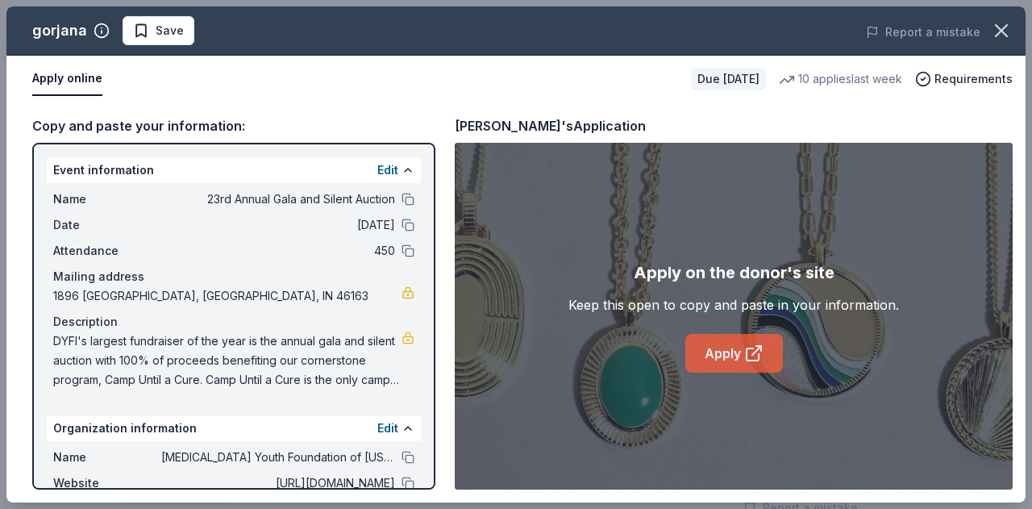
click at [717, 354] on link "Apply" at bounding box center [734, 353] width 98 height 39
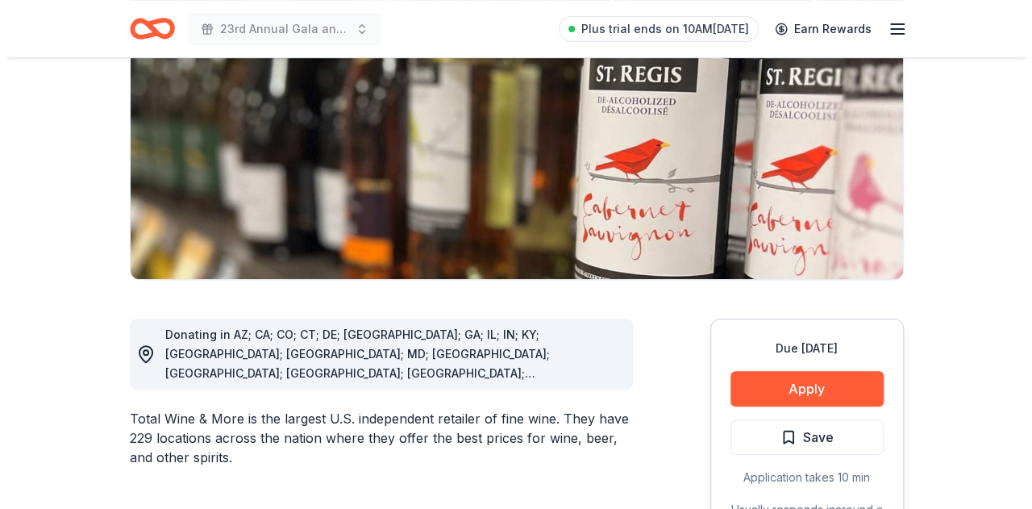
scroll to position [242, 0]
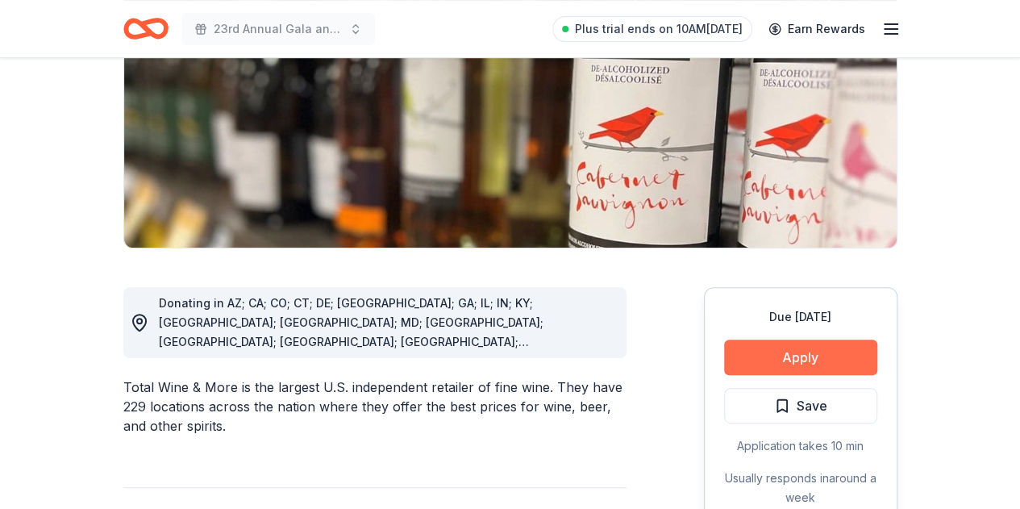
click at [791, 363] on button "Apply" at bounding box center [800, 356] width 153 height 35
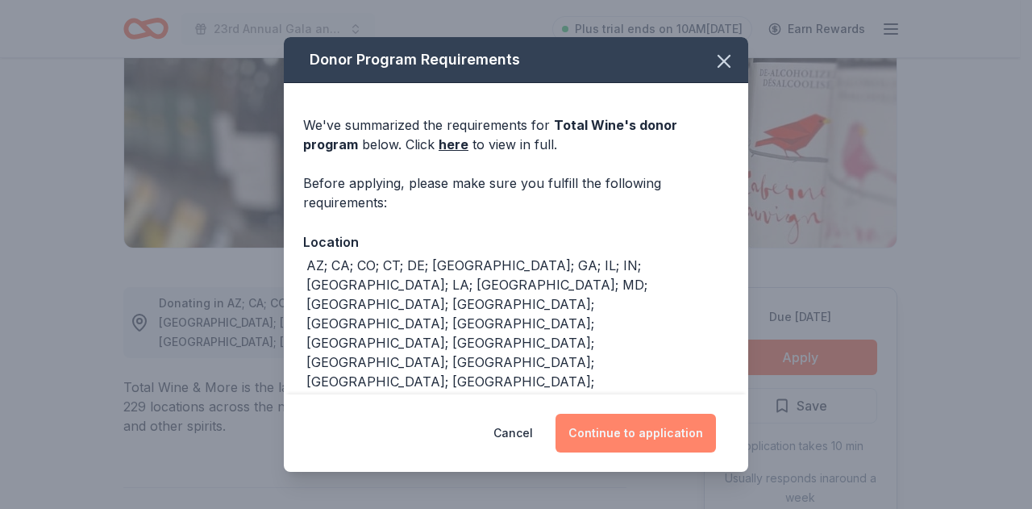
click at [642, 439] on button "Continue to application" at bounding box center [635, 433] width 160 height 39
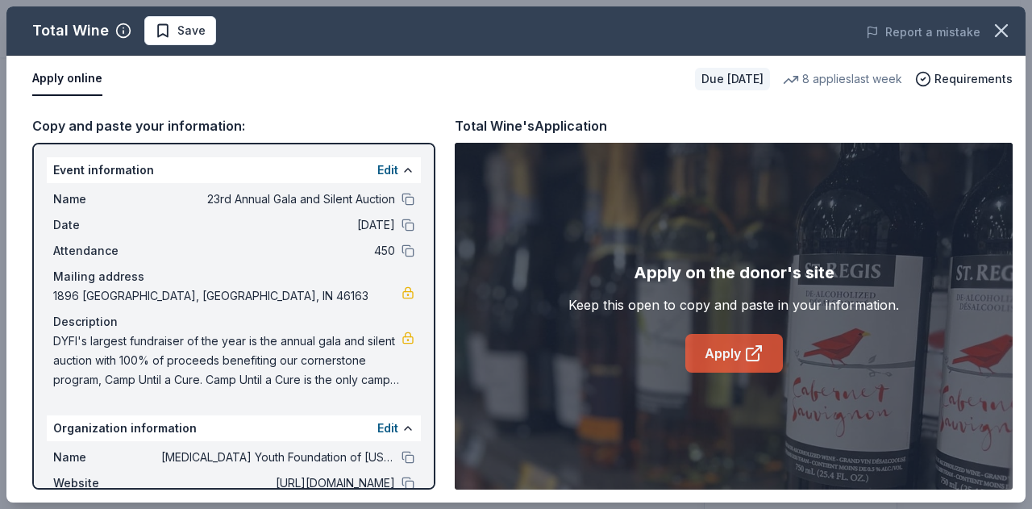
click at [706, 361] on link "Apply" at bounding box center [734, 353] width 98 height 39
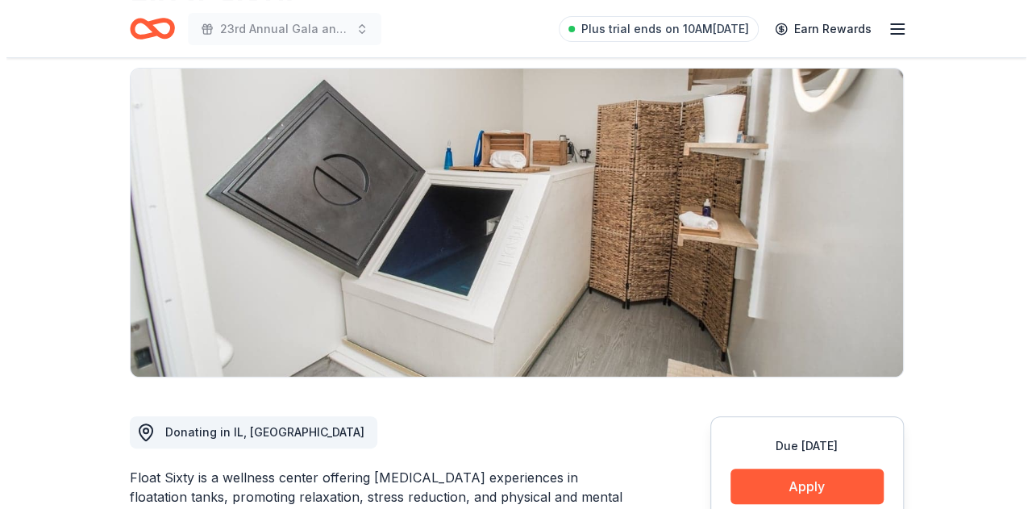
scroll to position [242, 0]
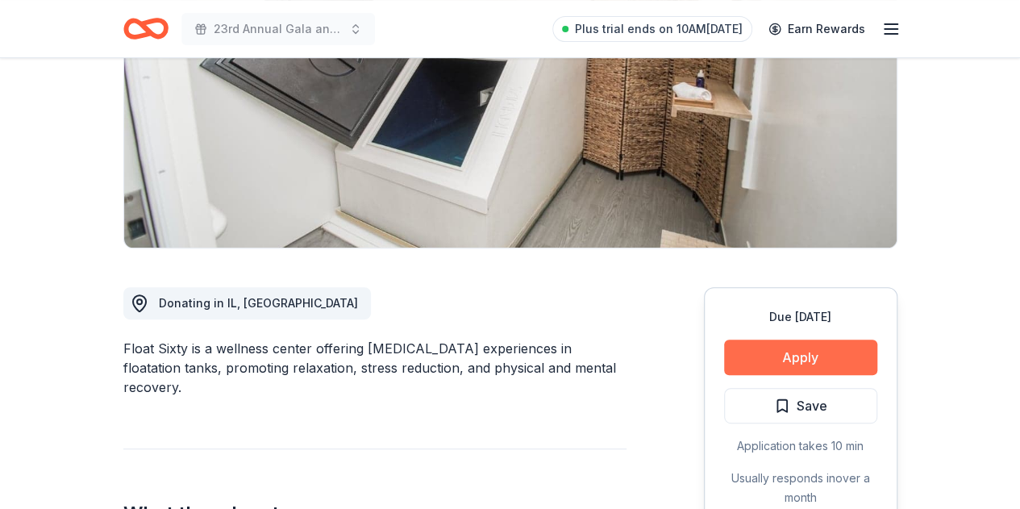
click at [811, 369] on button "Apply" at bounding box center [800, 356] width 153 height 35
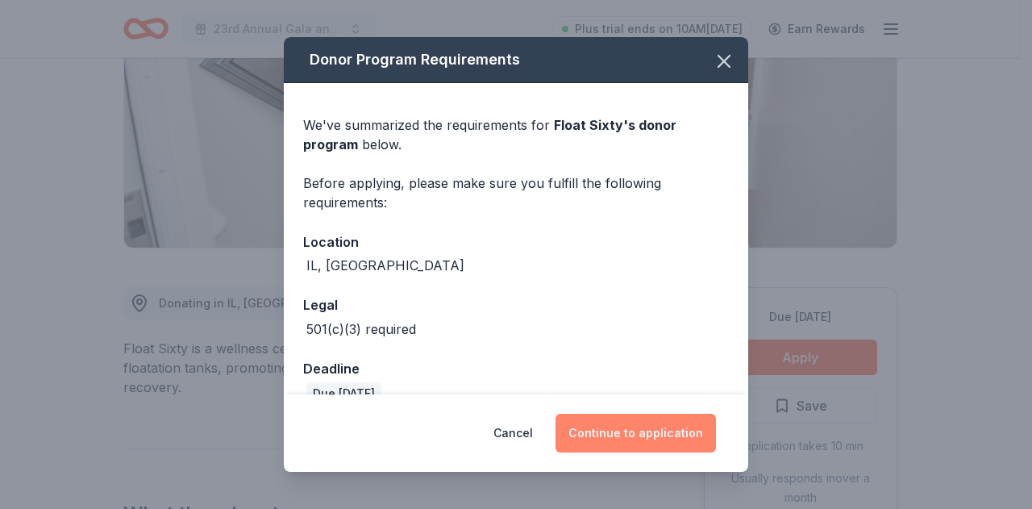
click at [637, 435] on button "Continue to application" at bounding box center [635, 433] width 160 height 39
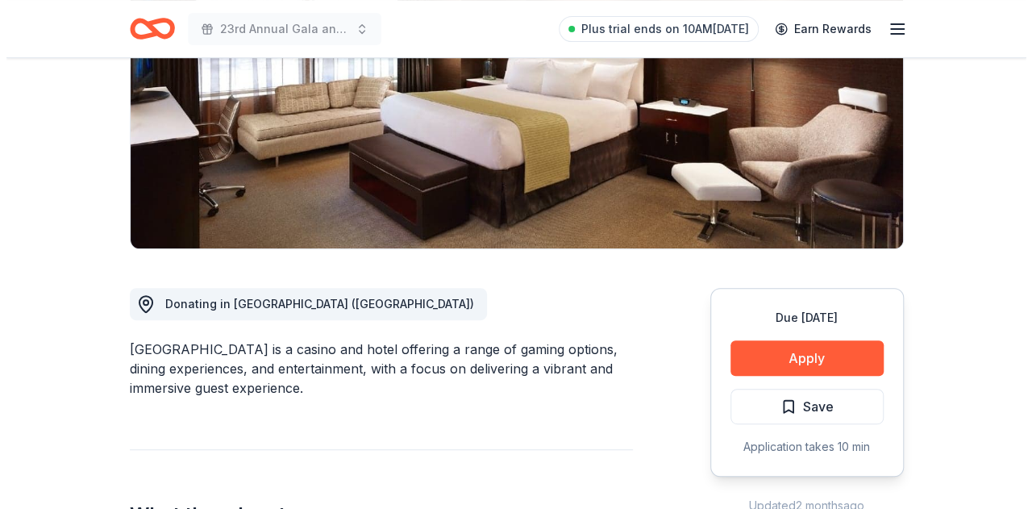
scroll to position [242, 0]
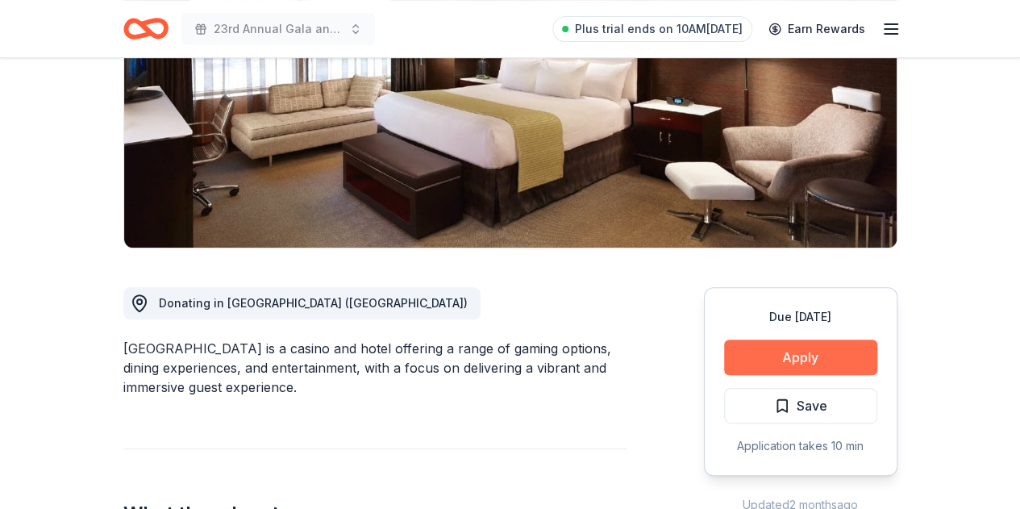
click at [766, 354] on button "Apply" at bounding box center [800, 356] width 153 height 35
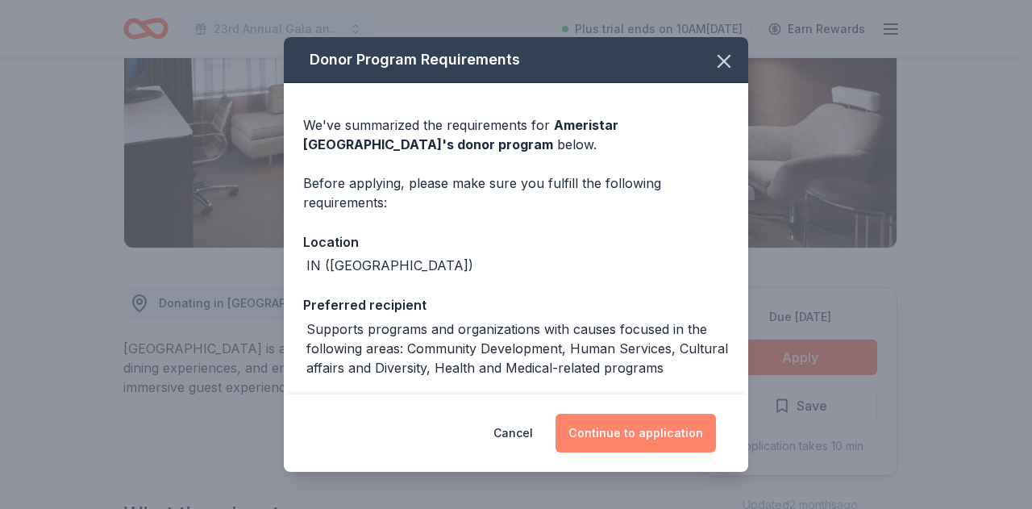
click at [627, 435] on button "Continue to application" at bounding box center [635, 433] width 160 height 39
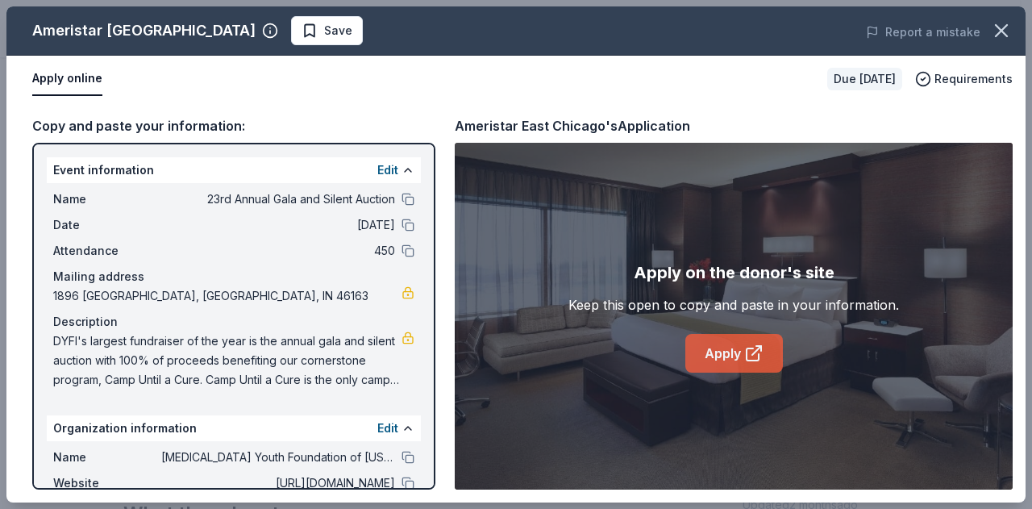
click at [715, 359] on link "Apply" at bounding box center [734, 353] width 98 height 39
